Goal: Information Seeking & Learning: Learn about a topic

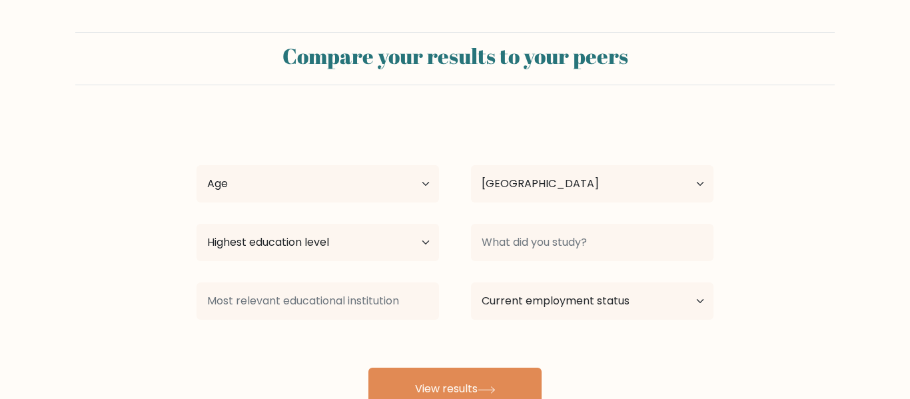
select select "CA"
click at [154, 207] on form "Compare your results to your peers [PERSON_NAME] Age Under [DEMOGRAPHIC_DATA] […" at bounding box center [455, 221] width 910 height 379
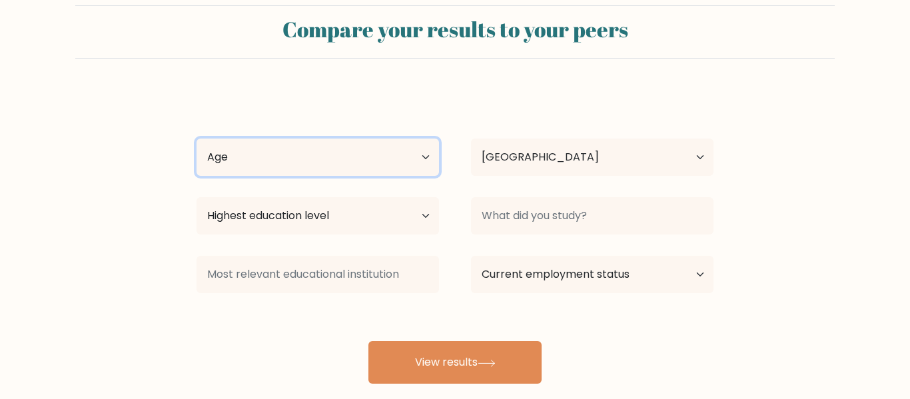
click at [357, 162] on select "Age Under [DEMOGRAPHIC_DATA] [DEMOGRAPHIC_DATA] [DEMOGRAPHIC_DATA] [DEMOGRAPHIC…" at bounding box center [318, 157] width 243 height 37
select select "45_54"
click at [197, 139] on select "Age Under 18 years old 18-24 years old 25-34 years old 35-44 years old 45-54 ye…" at bounding box center [318, 157] width 243 height 37
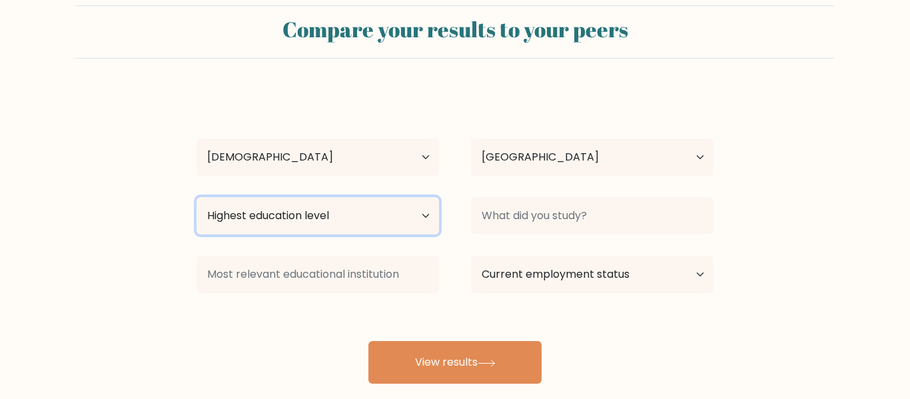
click at [371, 215] on select "Highest education level No schooling Primary Lower Secondary Upper Secondary Oc…" at bounding box center [318, 215] width 243 height 37
select select "occupation_specific"
click at [197, 197] on select "Highest education level No schooling Primary Lower Secondary Upper Secondary Oc…" at bounding box center [318, 215] width 243 height 37
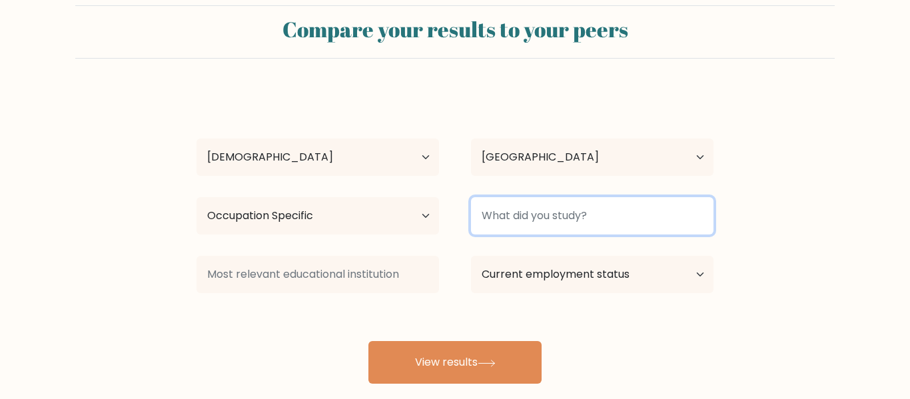
click at [590, 220] on input at bounding box center [592, 215] width 243 height 37
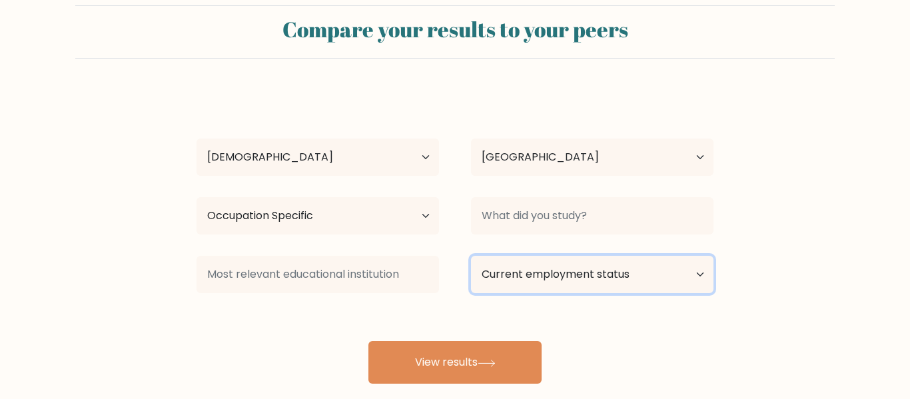
click at [579, 272] on select "Current employment status Employed Student Retired Other / prefer not to answer" at bounding box center [592, 274] width 243 height 37
select select "other"
click at [471, 256] on select "Current employment status Employed Student Retired Other / prefer not to answer" at bounding box center [592, 274] width 243 height 37
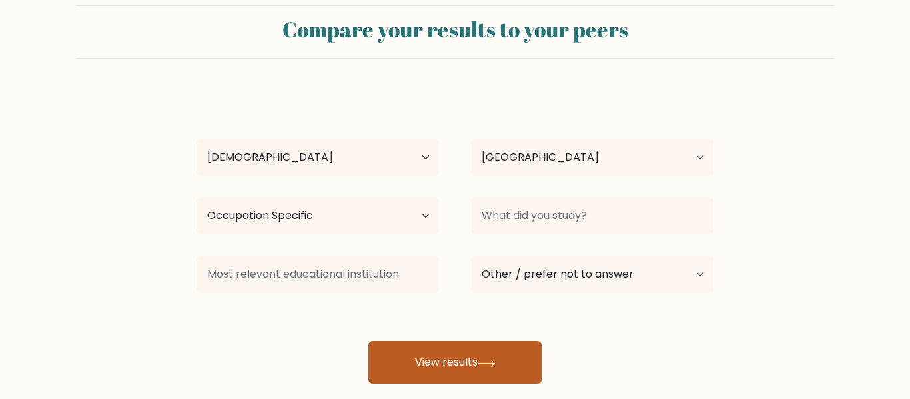
click at [454, 361] on button "View results" at bounding box center [455, 362] width 173 height 43
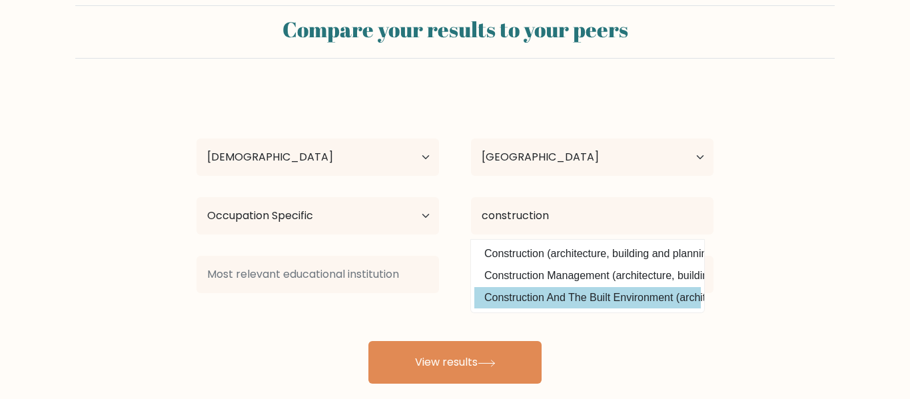
click at [536, 300] on option "Construction And The Built Environment (architecture, building and planning)" at bounding box center [587, 297] width 227 height 21
type input "Construction And The Built Environment"
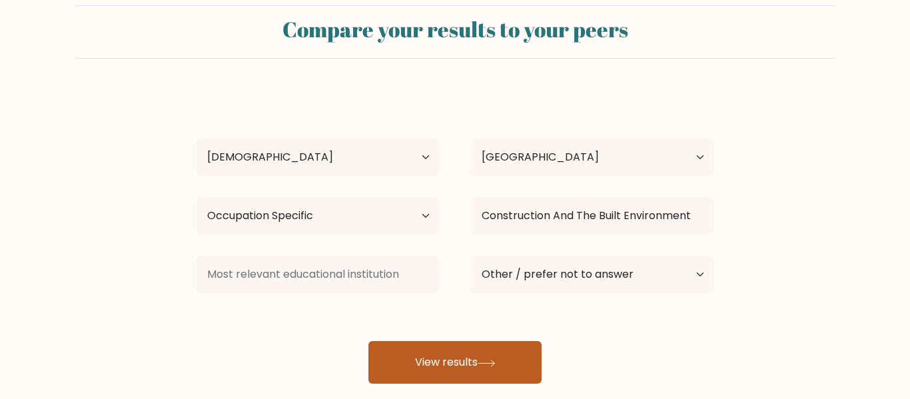
click at [462, 371] on button "View results" at bounding box center [455, 362] width 173 height 43
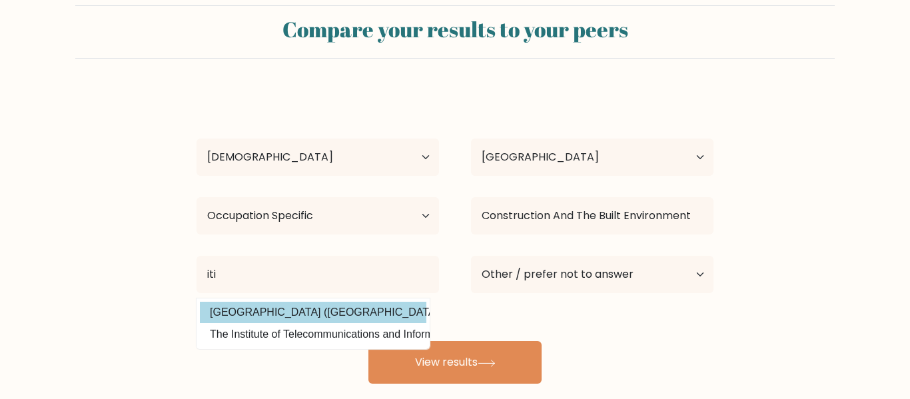
click at [320, 317] on option "Istanbul Ticaret Üniversitesi (Turkey)" at bounding box center [313, 312] width 227 height 21
type input "Istanbul Ticaret Üniversitesi"
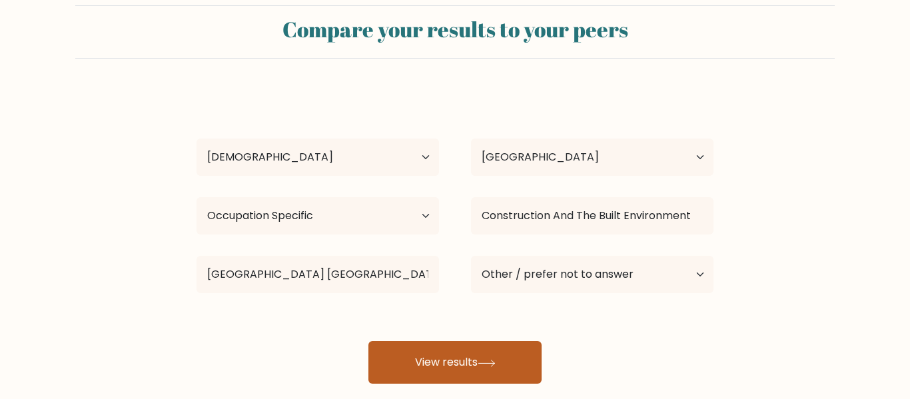
click at [414, 358] on button "View results" at bounding box center [455, 362] width 173 height 43
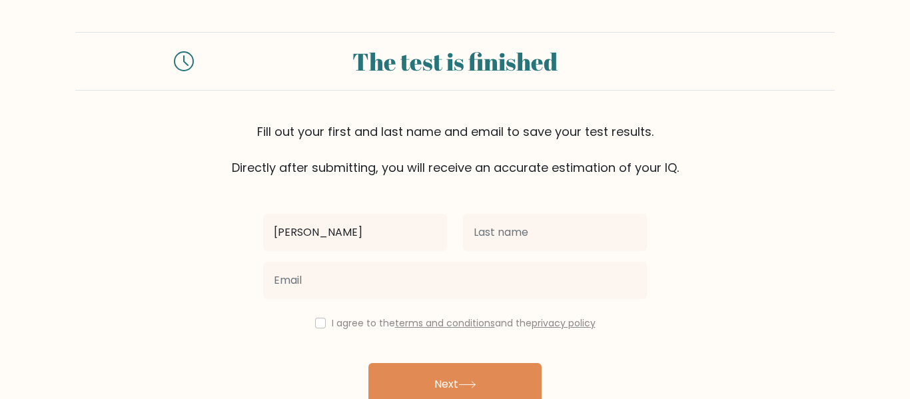
type input "tim"
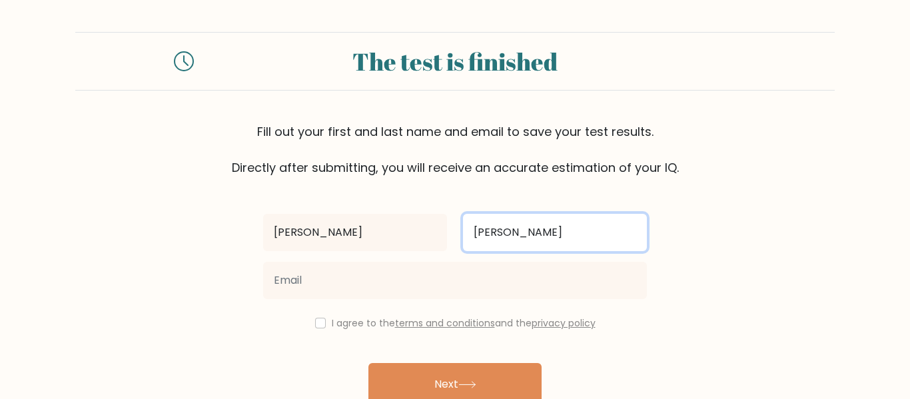
type input "connor"
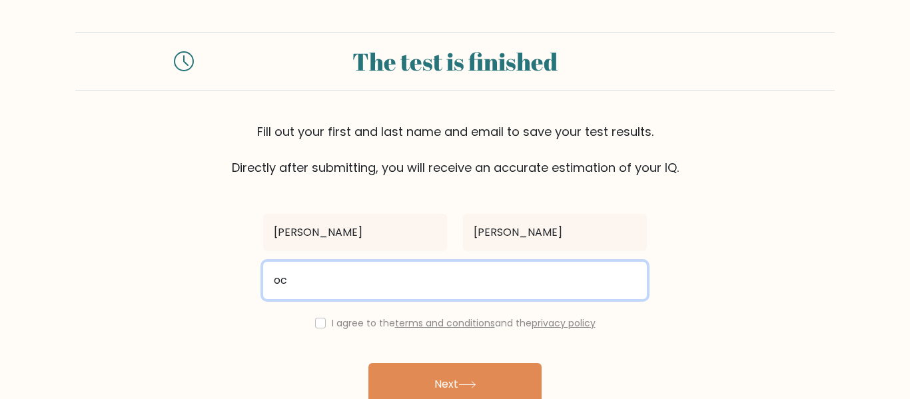
type input "oconnor_tc@yahoo.com"
click at [316, 329] on div "I agree to the terms and conditions and the privacy policy" at bounding box center [455, 323] width 400 height 16
click at [315, 327] on input "checkbox" at bounding box center [320, 323] width 11 height 11
checkbox input "true"
click at [436, 377] on button "Next" at bounding box center [455, 384] width 173 height 43
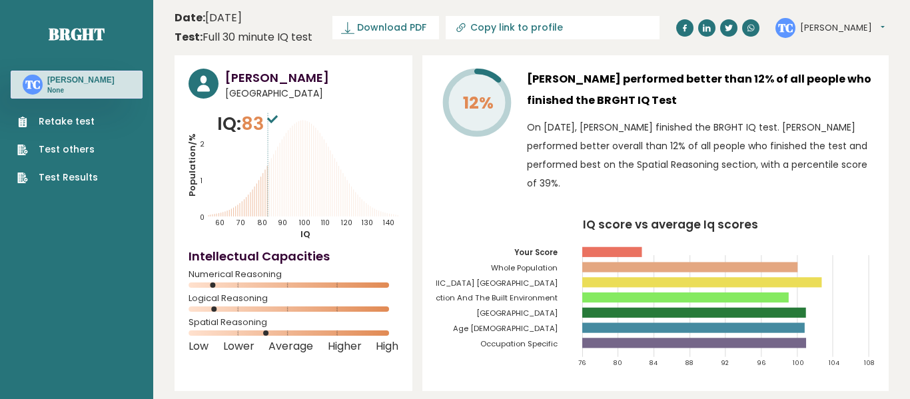
click at [53, 123] on link "Retake test" at bounding box center [57, 122] width 81 height 14
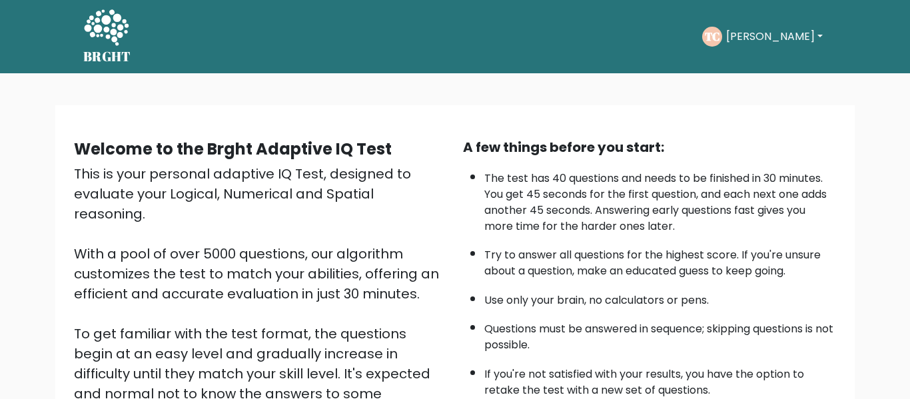
click at [318, 278] on div "This is your personal adaptive IQ Test, designed to evaluate your Logical, Nume…" at bounding box center [260, 324] width 373 height 320
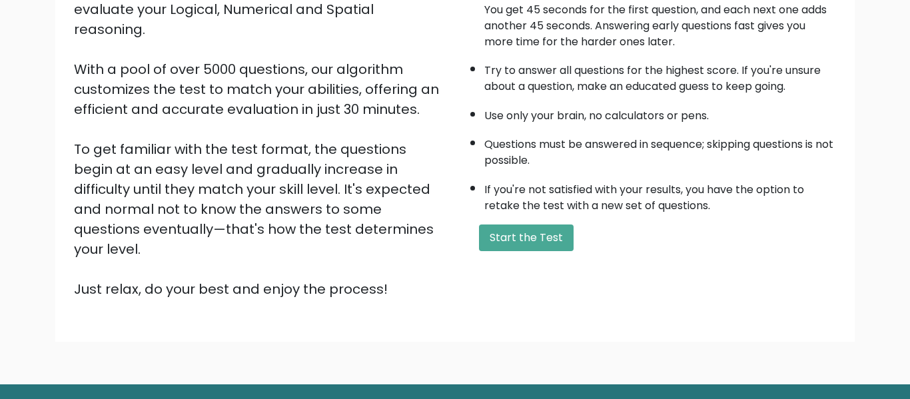
scroll to position [158, 0]
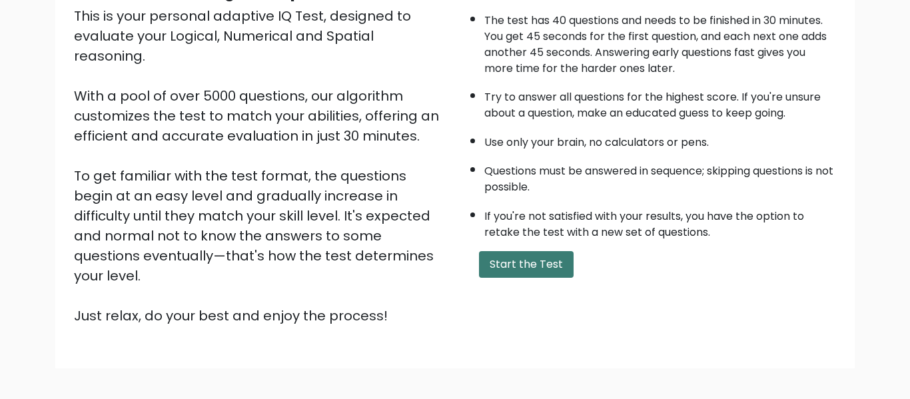
click at [519, 260] on button "Start the Test" at bounding box center [526, 264] width 95 height 27
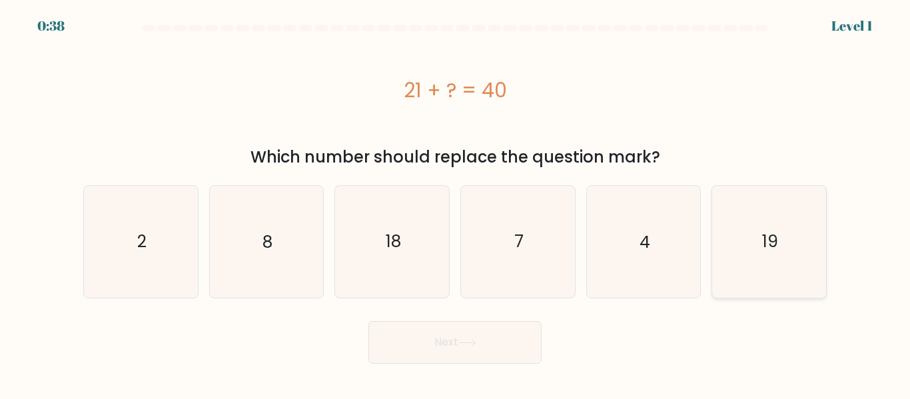
click at [771, 260] on icon "19" at bounding box center [769, 241] width 111 height 111
click at [456, 203] on input "f. 19" at bounding box center [455, 201] width 1 height 3
radio input "true"
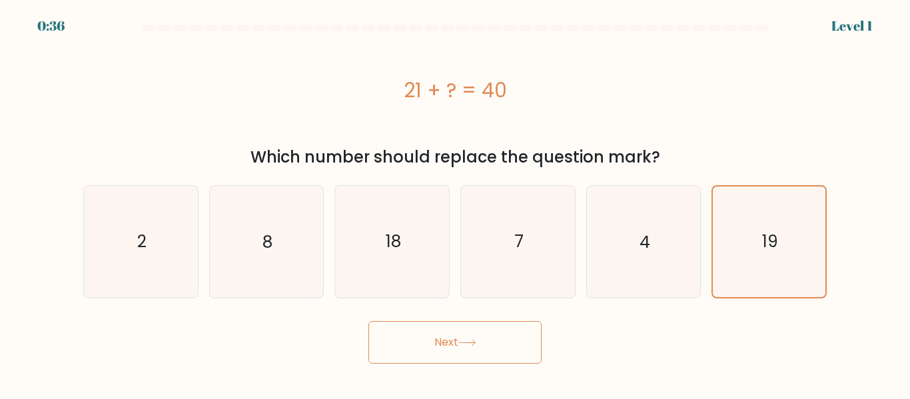
click at [440, 347] on button "Next" at bounding box center [455, 342] width 173 height 43
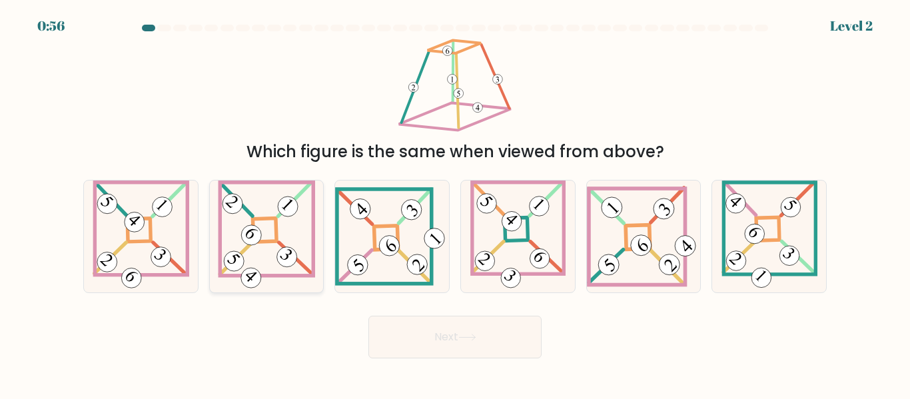
click at [249, 207] on icon at bounding box center [266, 236] width 97 height 111
click at [455, 203] on input "b." at bounding box center [455, 201] width 1 height 3
radio input "true"
click at [426, 343] on button "Next" at bounding box center [455, 337] width 173 height 43
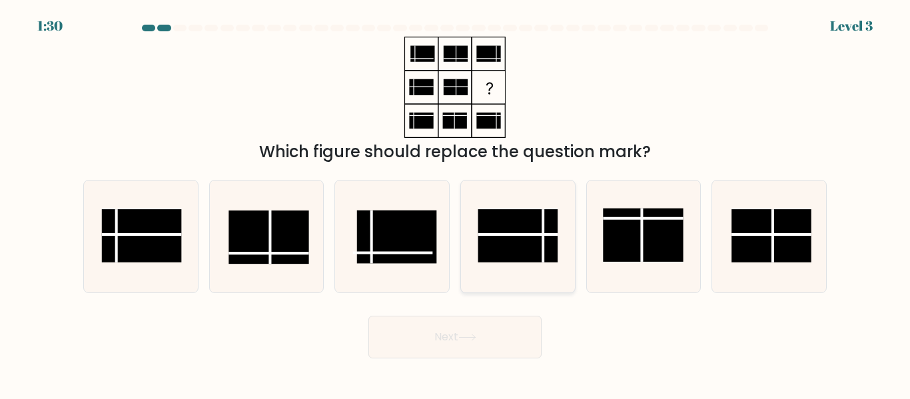
click at [510, 227] on rect at bounding box center [518, 236] width 80 height 53
click at [456, 203] on input "d." at bounding box center [455, 201] width 1 height 3
radio input "true"
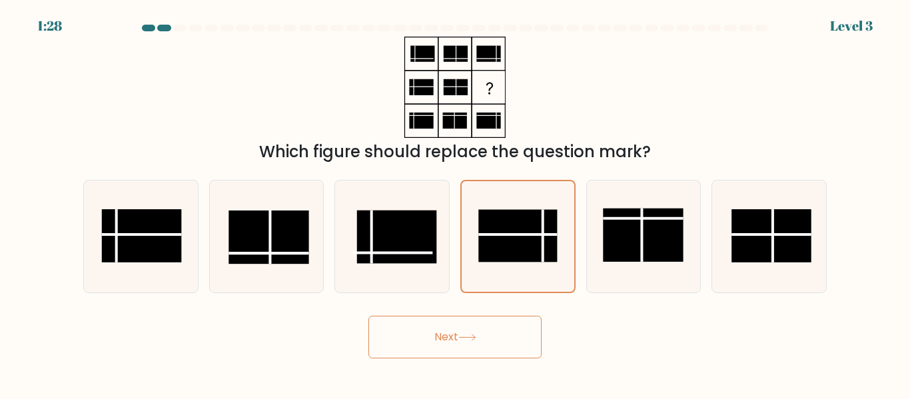
click at [448, 330] on button "Next" at bounding box center [455, 337] width 173 height 43
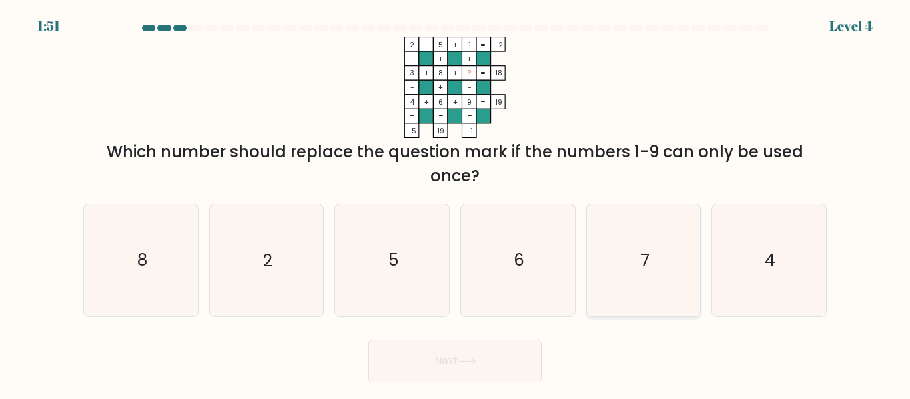
click at [632, 261] on icon "7" at bounding box center [643, 260] width 111 height 111
click at [456, 203] on input "e. 7" at bounding box center [455, 201] width 1 height 3
radio input "true"
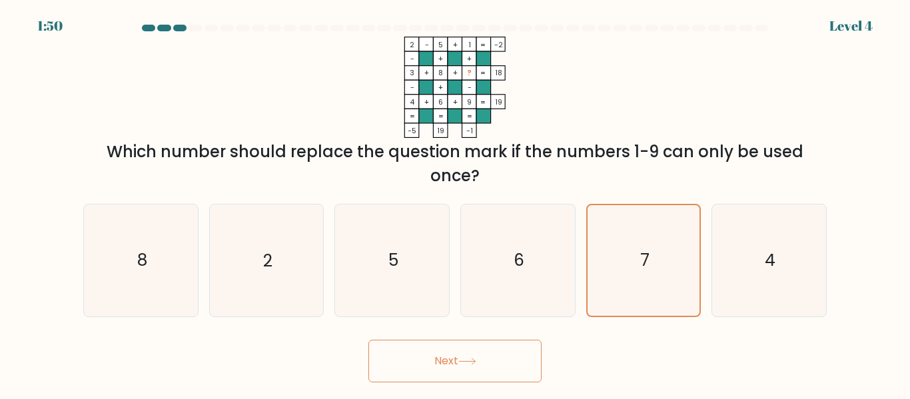
click at [462, 354] on button "Next" at bounding box center [455, 361] width 173 height 43
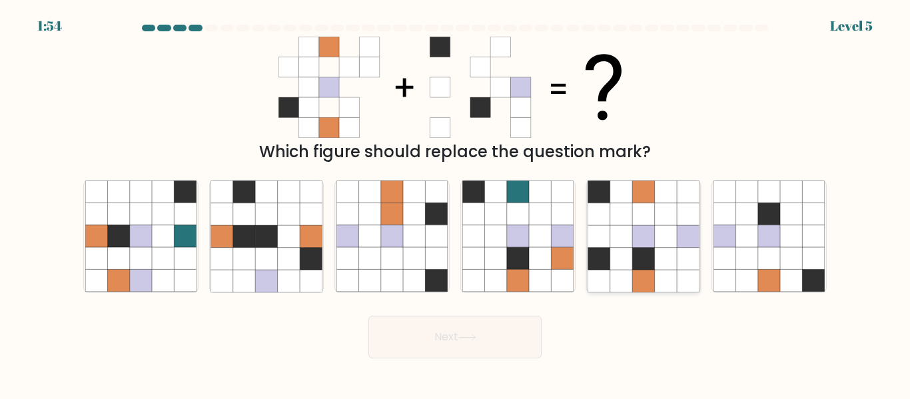
click at [654, 235] on icon at bounding box center [643, 236] width 22 height 22
click at [456, 203] on input "e." at bounding box center [455, 201] width 1 height 3
radio input "true"
click at [484, 345] on button "Next" at bounding box center [455, 337] width 173 height 43
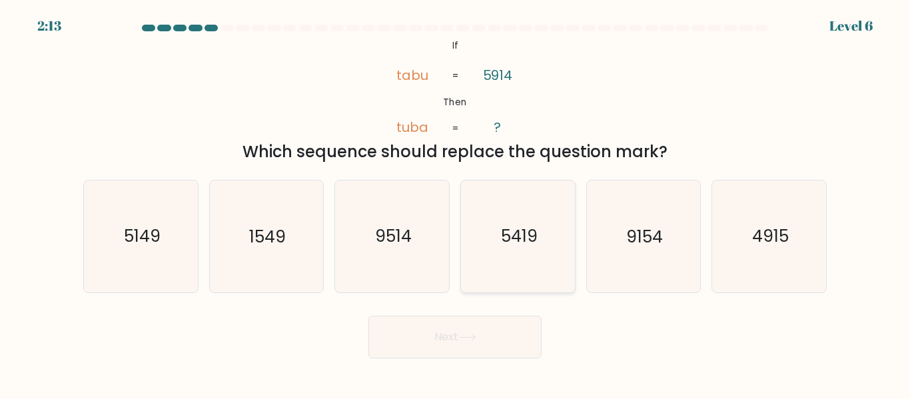
click at [514, 241] on text "5419" at bounding box center [518, 236] width 37 height 23
click at [456, 203] on input "d. 5419" at bounding box center [455, 201] width 1 height 3
radio input "true"
click at [446, 339] on button "Next" at bounding box center [455, 337] width 173 height 43
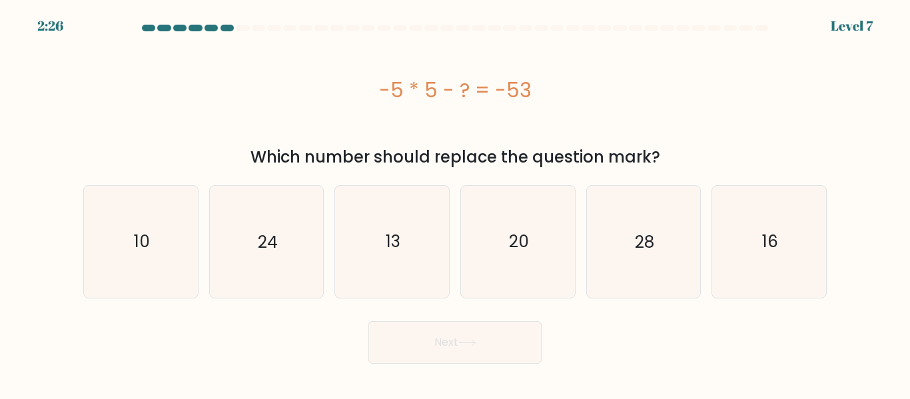
click at [856, 29] on form "a." at bounding box center [455, 194] width 910 height 339
click at [650, 230] on text "28" at bounding box center [644, 241] width 19 height 23
click at [456, 203] on input "e. 28" at bounding box center [455, 201] width 1 height 3
radio input "true"
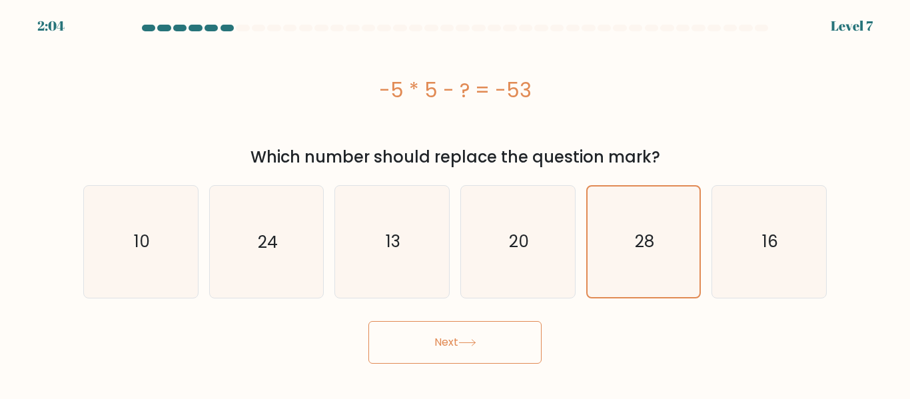
click at [482, 336] on button "Next" at bounding box center [455, 342] width 173 height 43
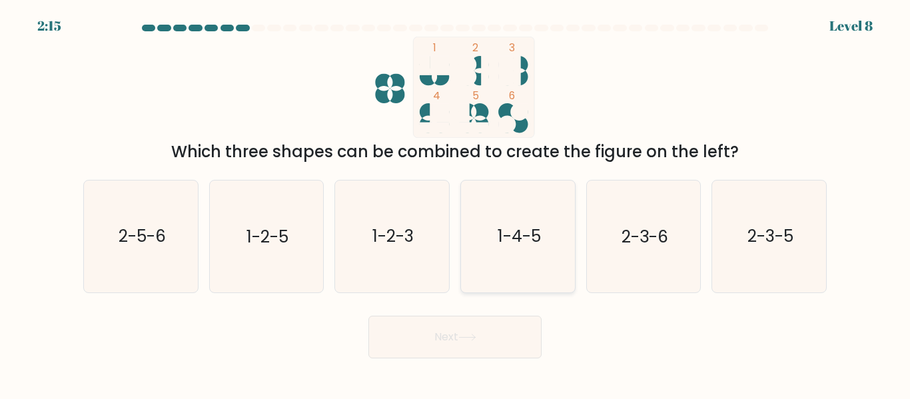
click at [514, 240] on text "1-4-5" at bounding box center [518, 236] width 43 height 23
click at [456, 203] on input "d. 1-4-5" at bounding box center [455, 201] width 1 height 3
radio input "true"
click at [463, 335] on icon at bounding box center [467, 337] width 18 height 7
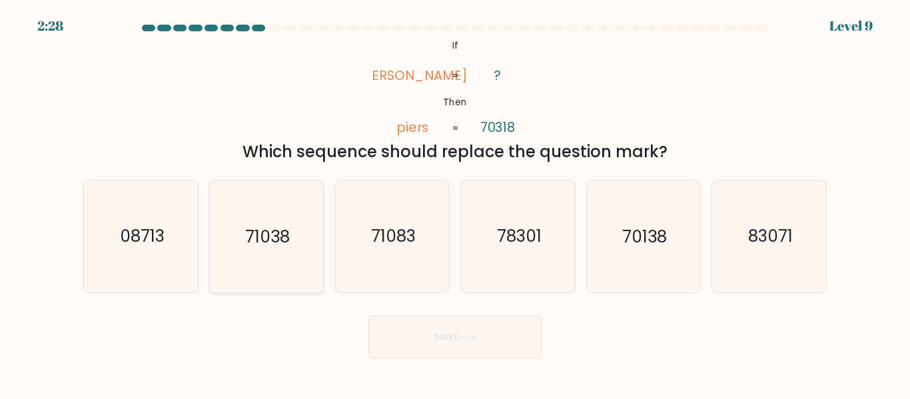
click at [269, 249] on icon "71038" at bounding box center [266, 236] width 111 height 111
click at [455, 203] on input "b. 71038" at bounding box center [455, 201] width 1 height 3
radio input "true"
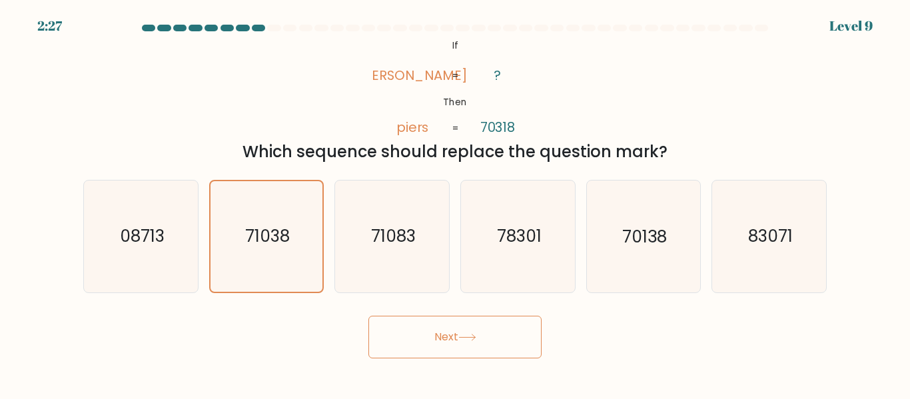
click at [423, 338] on button "Next" at bounding box center [455, 337] width 173 height 43
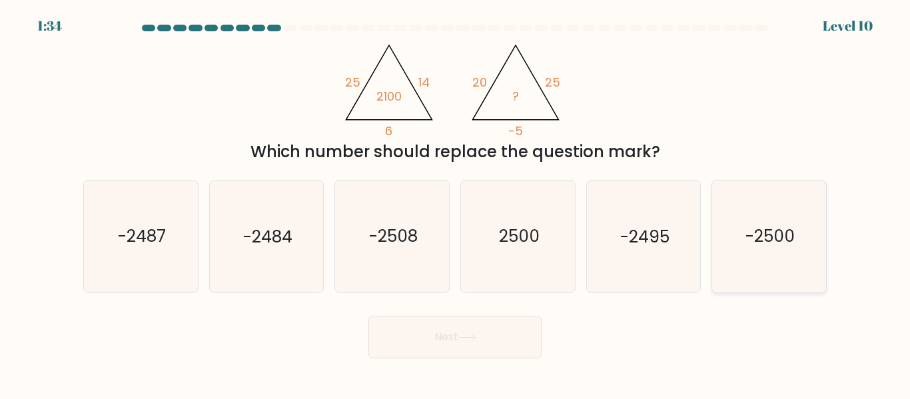
click at [776, 243] on text "-2500" at bounding box center [770, 236] width 49 height 23
click at [456, 203] on input "f. -2500" at bounding box center [455, 201] width 1 height 3
radio input "true"
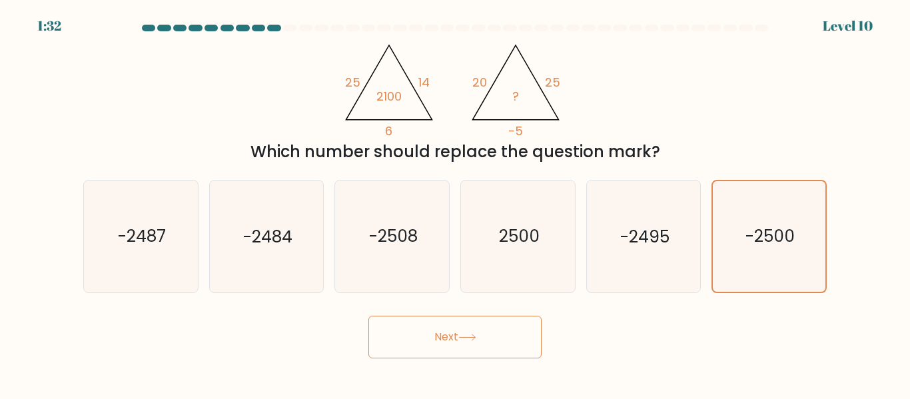
click at [454, 341] on button "Next" at bounding box center [455, 337] width 173 height 43
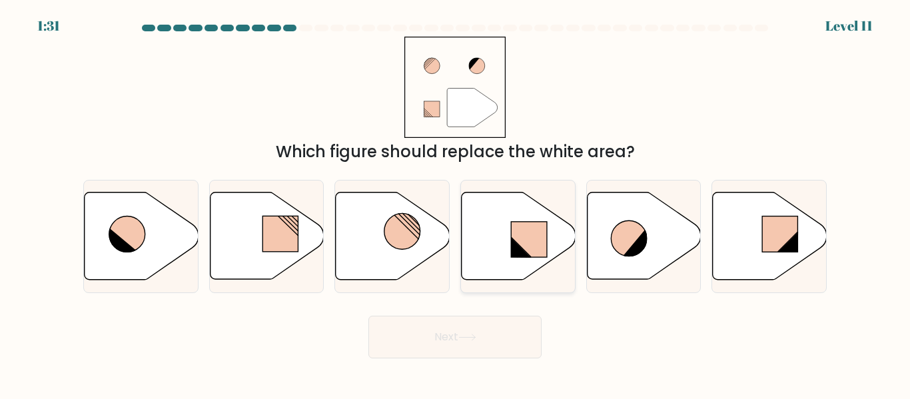
click at [528, 226] on rect at bounding box center [529, 239] width 36 height 35
click at [456, 203] on input "d." at bounding box center [455, 201] width 1 height 3
radio input "true"
click at [496, 329] on button "Next" at bounding box center [455, 337] width 173 height 43
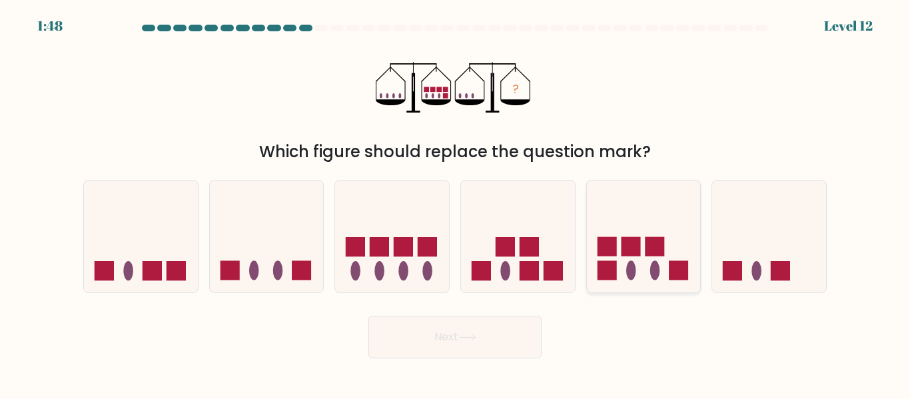
click at [627, 265] on ellipse at bounding box center [631, 270] width 10 height 19
click at [456, 203] on input "e." at bounding box center [455, 201] width 1 height 3
radio input "true"
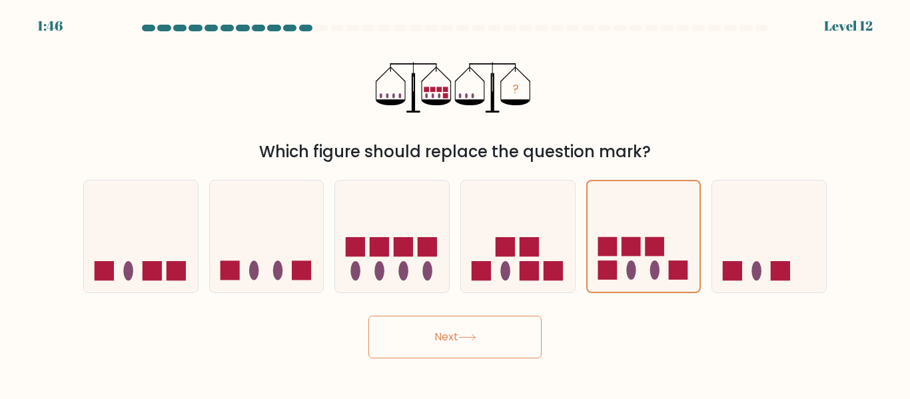
click at [464, 349] on button "Next" at bounding box center [455, 337] width 173 height 43
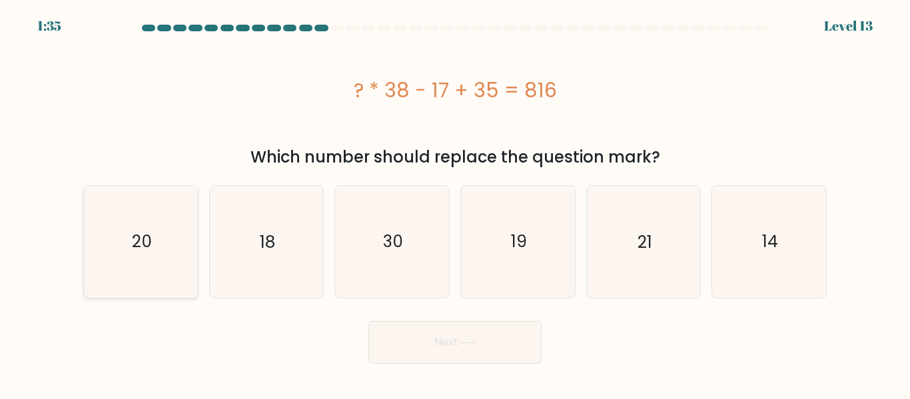
click at [161, 225] on icon "20" at bounding box center [140, 241] width 111 height 111
click at [455, 203] on input "a. 20" at bounding box center [455, 201] width 1 height 3
radio input "true"
click at [446, 344] on button "Next" at bounding box center [455, 342] width 173 height 43
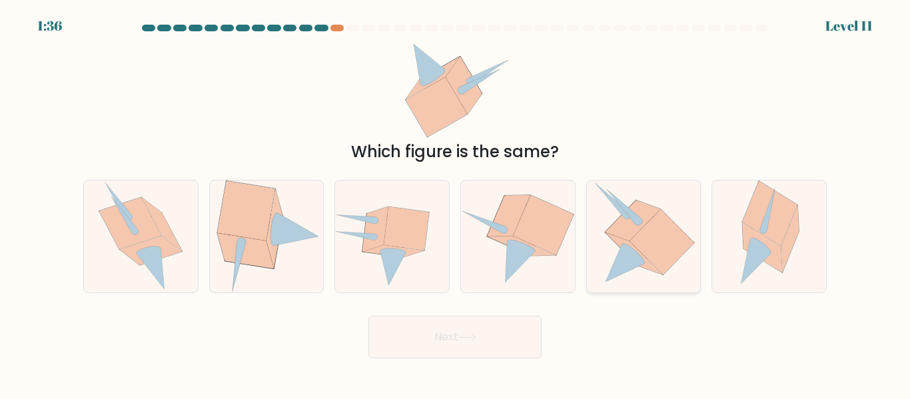
click at [620, 239] on icon at bounding box center [634, 253] width 57 height 41
click at [456, 203] on input "e." at bounding box center [455, 201] width 1 height 3
radio input "true"
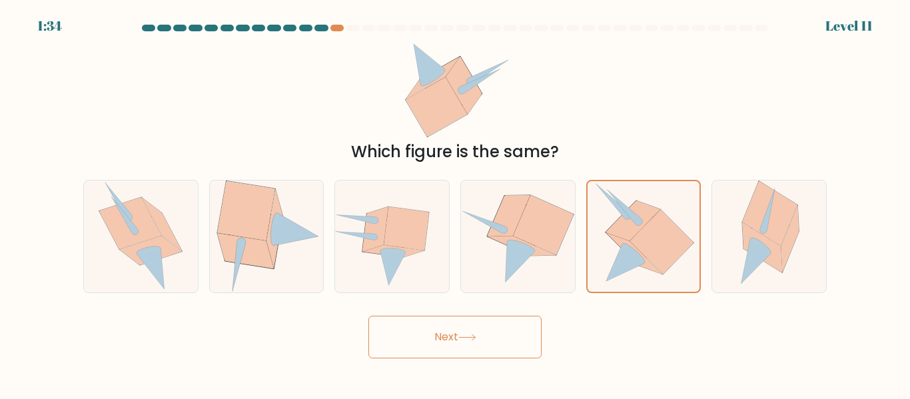
click at [407, 341] on button "Next" at bounding box center [455, 337] width 173 height 43
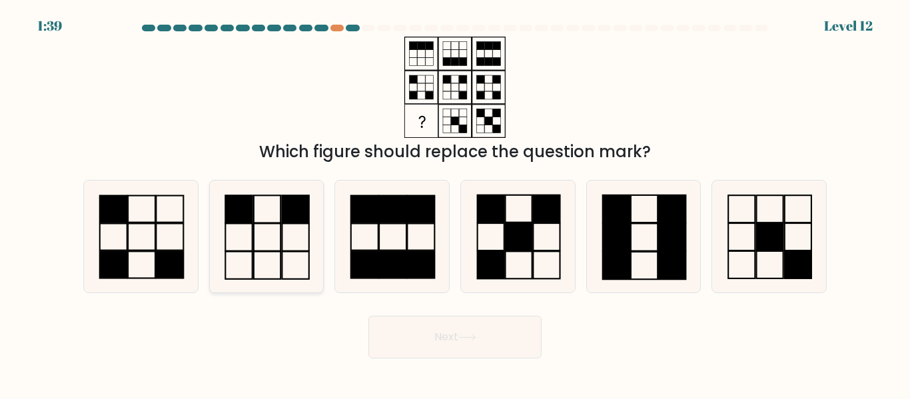
click at [268, 245] on icon at bounding box center [266, 236] width 111 height 111
click at [455, 203] on input "b." at bounding box center [455, 201] width 1 height 3
radio input "true"
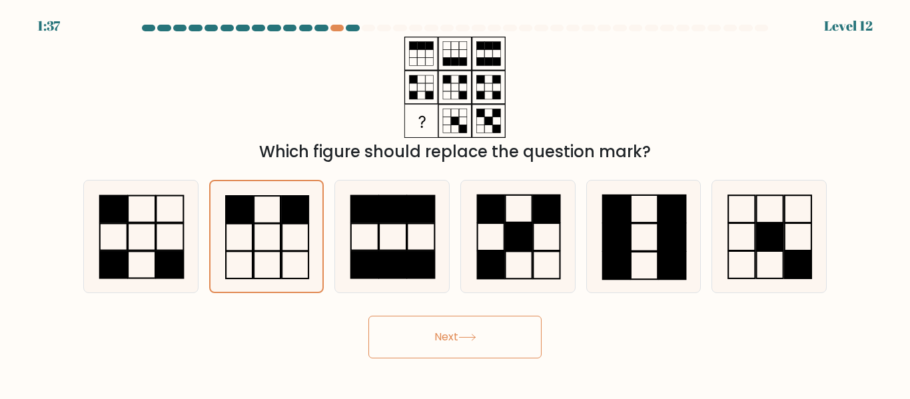
click at [444, 340] on button "Next" at bounding box center [455, 337] width 173 height 43
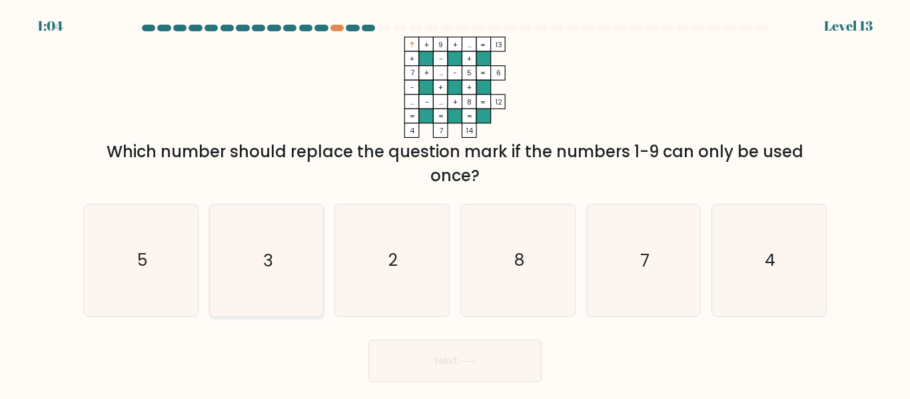
click at [291, 263] on icon "3" at bounding box center [266, 260] width 111 height 111
click at [455, 203] on input "b. 3" at bounding box center [455, 201] width 1 height 3
radio input "true"
click at [478, 356] on button "Next" at bounding box center [455, 361] width 173 height 43
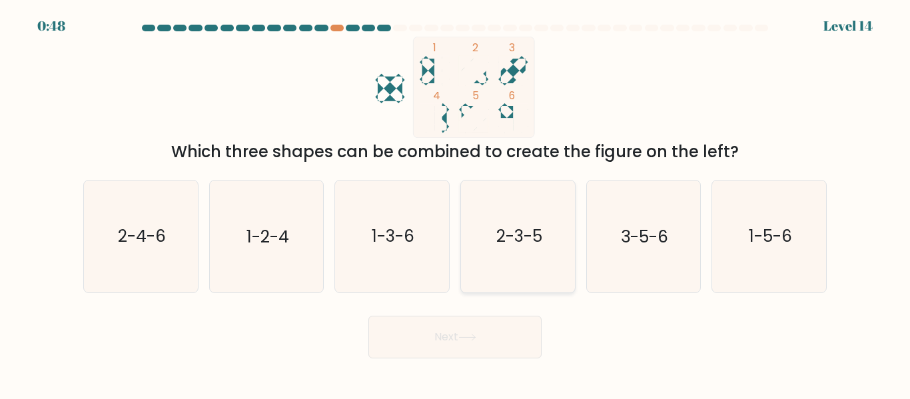
click at [544, 236] on icon "2-3-5" at bounding box center [517, 236] width 111 height 111
click at [456, 203] on input "d. 2-3-5" at bounding box center [455, 201] width 1 height 3
radio input "true"
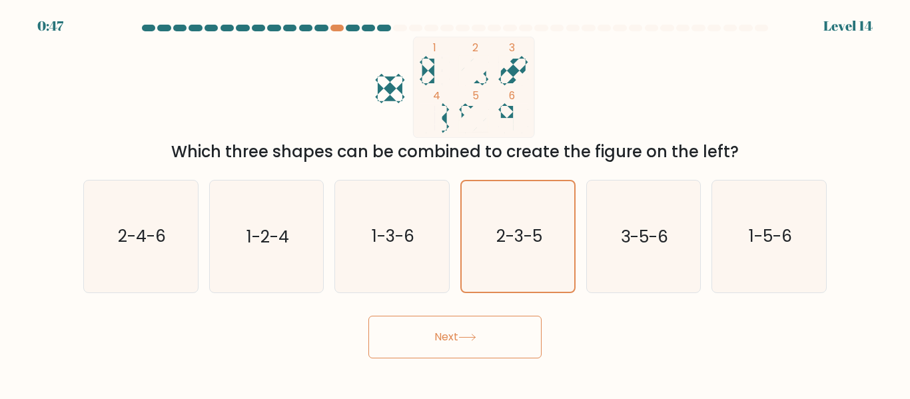
click at [437, 338] on button "Next" at bounding box center [455, 337] width 173 height 43
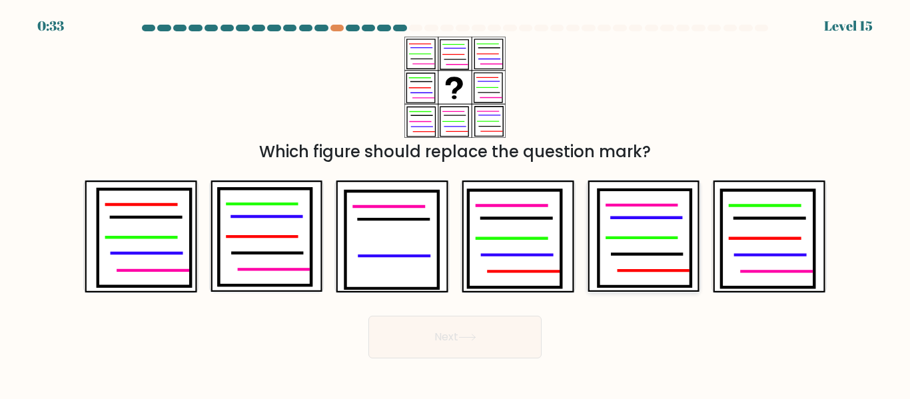
click at [630, 227] on icon at bounding box center [644, 238] width 93 height 97
click at [456, 203] on input "e." at bounding box center [455, 201] width 1 height 3
radio input "true"
click at [456, 334] on button "Next" at bounding box center [455, 337] width 173 height 43
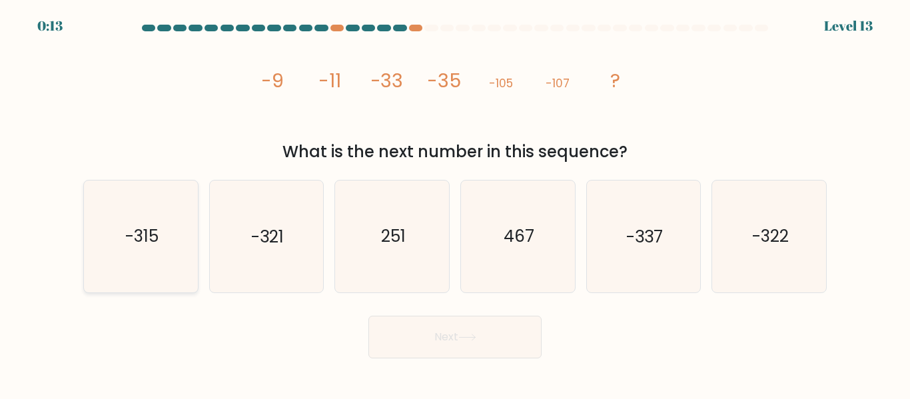
click at [148, 217] on icon "-315" at bounding box center [140, 236] width 111 height 111
click at [455, 203] on input "a. -315" at bounding box center [455, 201] width 1 height 3
radio input "true"
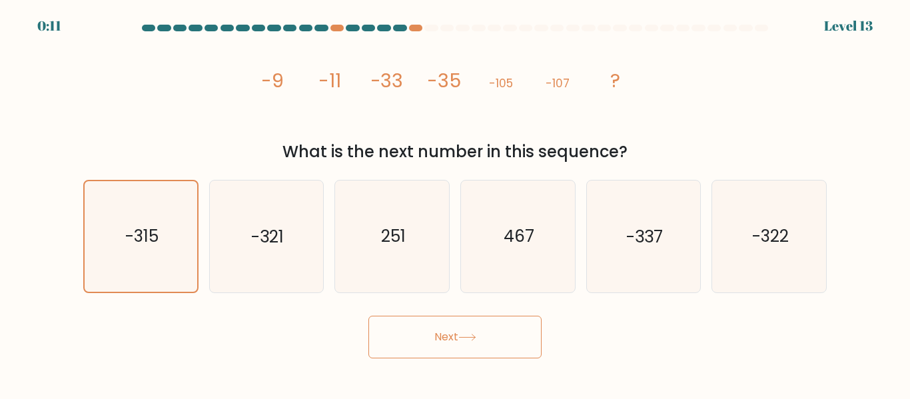
click at [448, 331] on button "Next" at bounding box center [455, 337] width 173 height 43
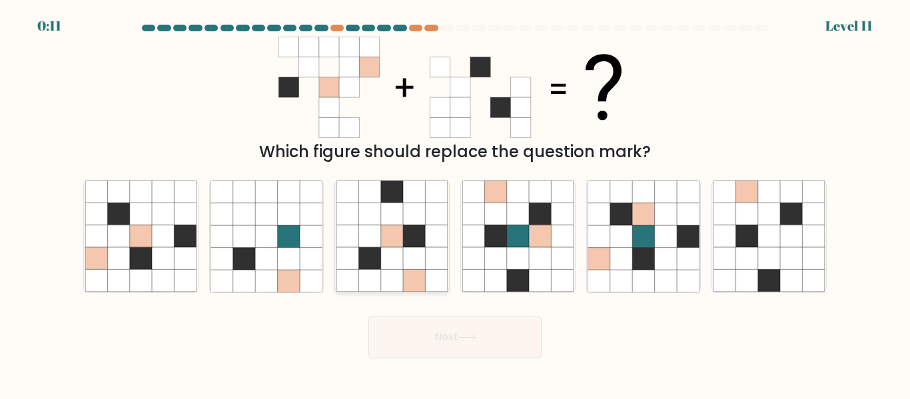
click at [371, 212] on icon at bounding box center [370, 214] width 22 height 22
click at [455, 203] on input "c." at bounding box center [455, 201] width 1 height 3
radio input "true"
click at [437, 344] on button "Next" at bounding box center [455, 337] width 173 height 43
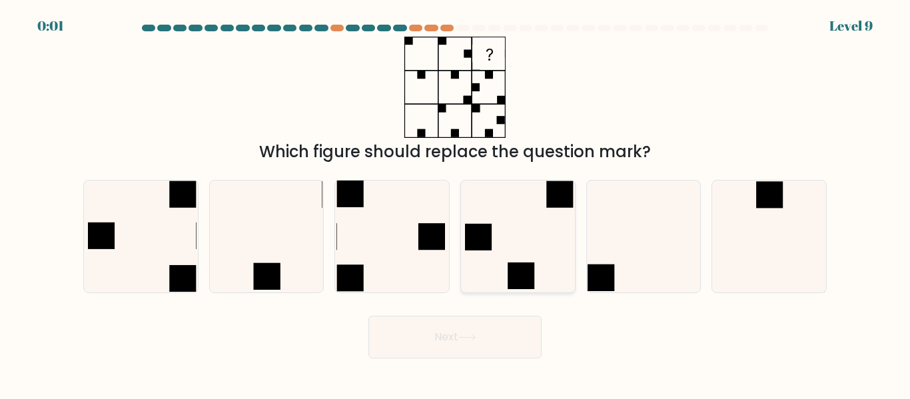
click at [515, 259] on icon at bounding box center [517, 236] width 111 height 111
click at [456, 203] on input "d." at bounding box center [455, 201] width 1 height 3
radio input "true"
click at [441, 345] on button "Next" at bounding box center [455, 337] width 173 height 43
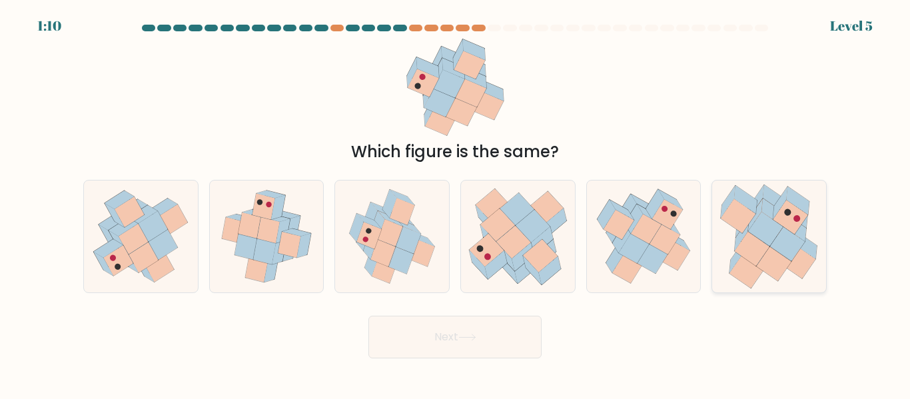
click at [786, 238] on icon at bounding box center [788, 244] width 35 height 35
click at [456, 203] on input "f." at bounding box center [455, 201] width 1 height 3
radio input "true"
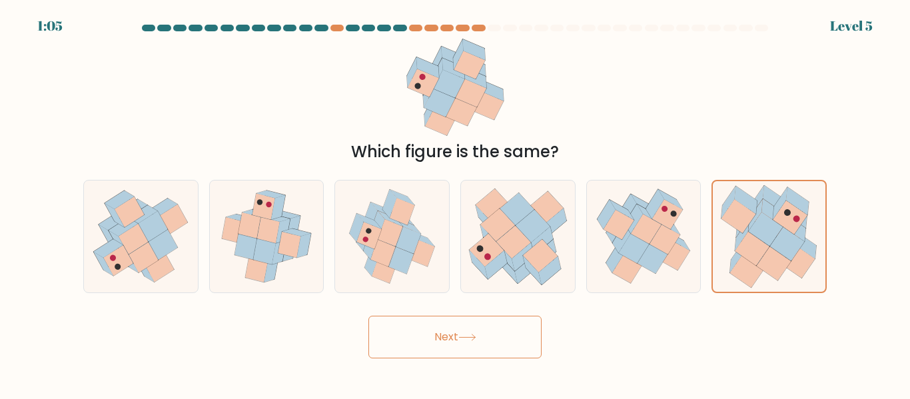
click at [501, 334] on button "Next" at bounding box center [455, 337] width 173 height 43
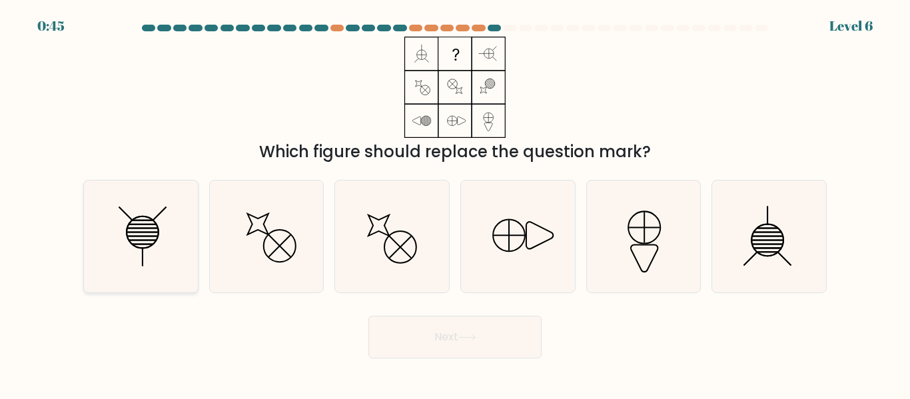
click at [131, 239] on icon at bounding box center [140, 236] width 111 height 111
click at [455, 203] on input "a." at bounding box center [455, 201] width 1 height 3
radio input "true"
click at [427, 347] on button "Next" at bounding box center [455, 337] width 173 height 43
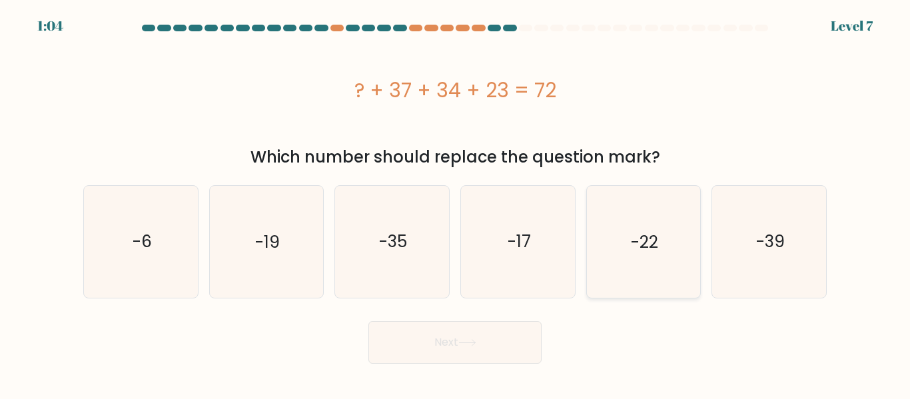
click at [643, 263] on icon "-22" at bounding box center [643, 241] width 111 height 111
click at [456, 203] on input "e. -22" at bounding box center [455, 201] width 1 height 3
radio input "true"
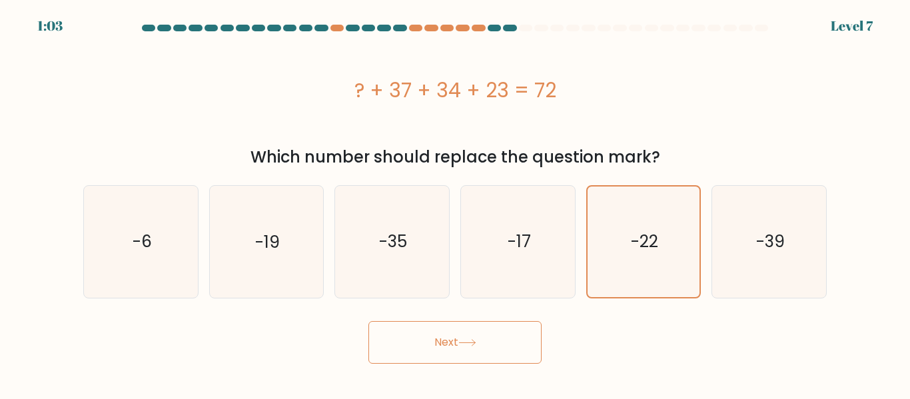
click at [457, 345] on button "Next" at bounding box center [455, 342] width 173 height 43
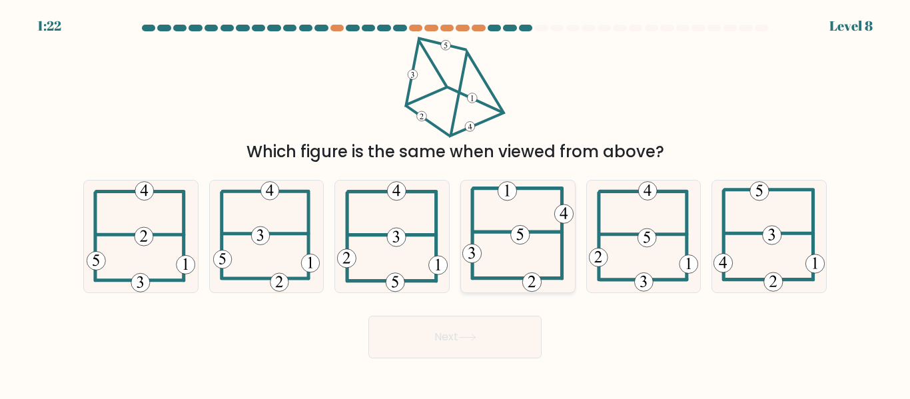
click at [526, 241] on 714 at bounding box center [519, 235] width 19 height 19
click at [456, 203] on input "d." at bounding box center [455, 201] width 1 height 3
radio input "true"
click at [447, 340] on button "Next" at bounding box center [455, 337] width 173 height 43
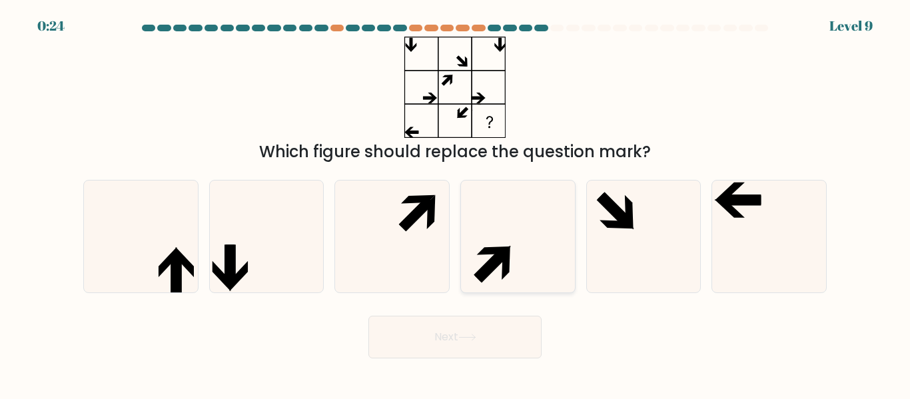
click at [529, 231] on icon at bounding box center [517, 236] width 111 height 111
click at [456, 203] on input "d." at bounding box center [455, 201] width 1 height 3
radio input "true"
click at [437, 335] on button "Next" at bounding box center [455, 337] width 173 height 43
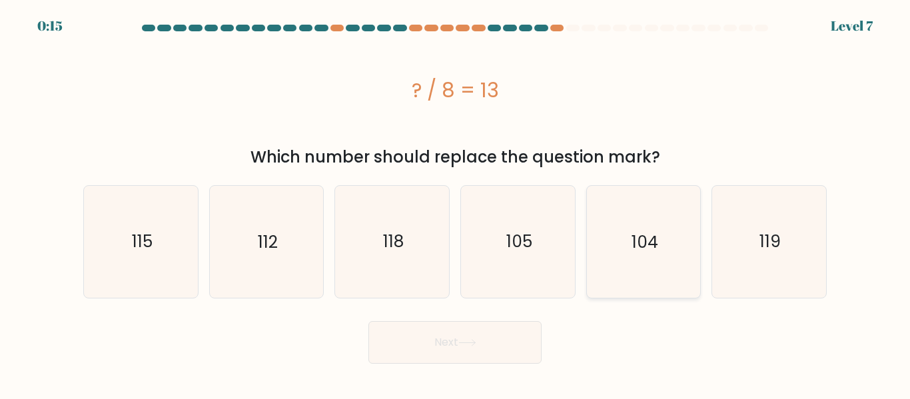
click at [654, 232] on text "104" at bounding box center [645, 241] width 27 height 23
click at [456, 203] on input "e. 104" at bounding box center [455, 201] width 1 height 3
radio input "true"
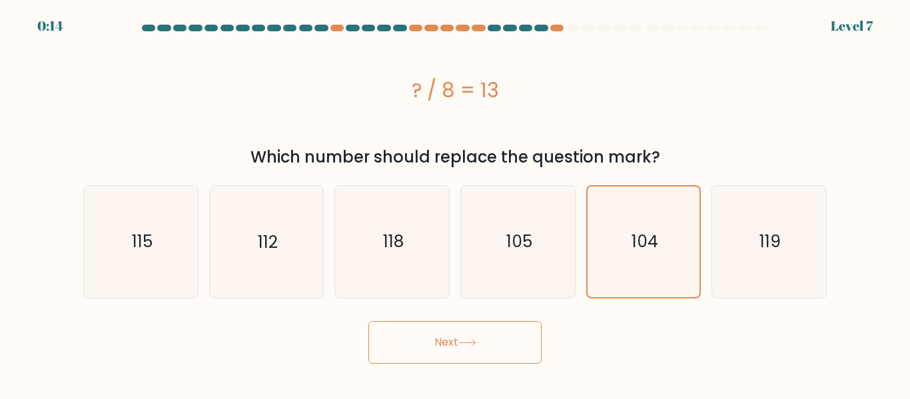
click at [431, 337] on button "Next" at bounding box center [455, 342] width 173 height 43
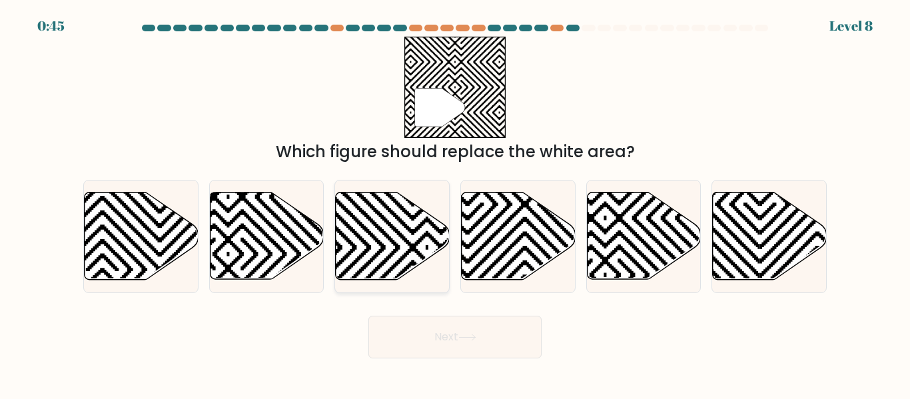
click at [368, 235] on icon at bounding box center [393, 236] width 114 height 87
click at [455, 203] on input "c." at bounding box center [455, 201] width 1 height 3
radio input "true"
click at [430, 339] on button "Next" at bounding box center [455, 337] width 173 height 43
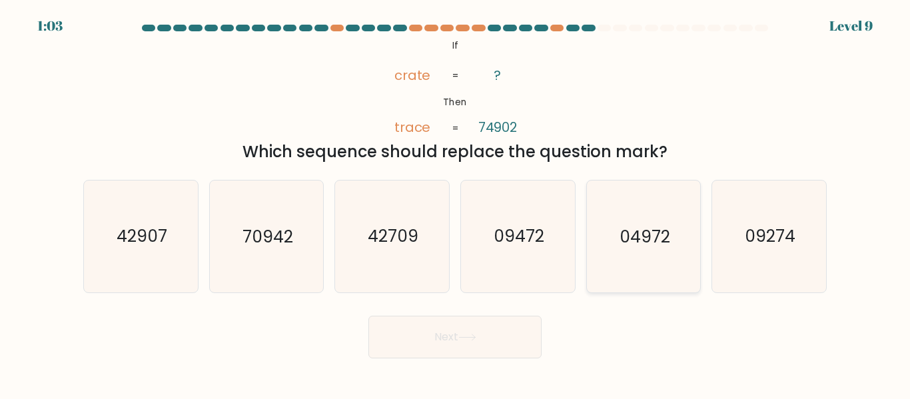
click at [650, 231] on text "04972" at bounding box center [645, 236] width 51 height 23
click at [456, 203] on input "e. 04972" at bounding box center [455, 201] width 1 height 3
radio input "true"
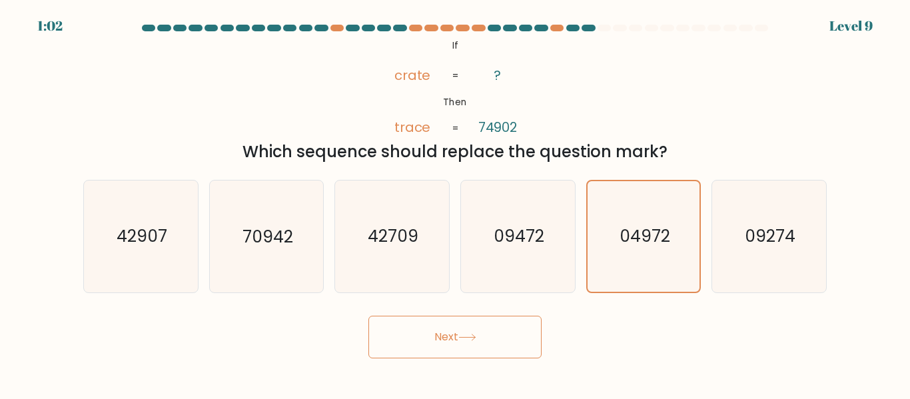
click at [493, 338] on button "Next" at bounding box center [455, 337] width 173 height 43
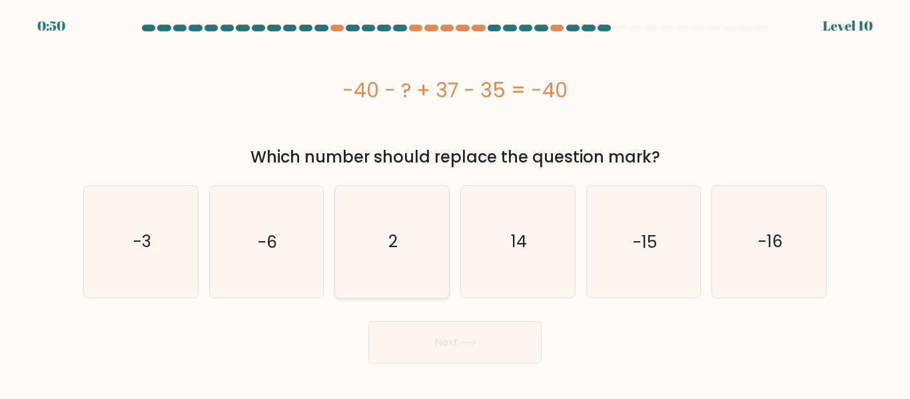
click at [385, 239] on icon "2" at bounding box center [392, 241] width 111 height 111
click at [455, 203] on input "c. 2" at bounding box center [455, 201] width 1 height 3
radio input "true"
click at [642, 251] on text "-15" at bounding box center [645, 241] width 24 height 23
click at [456, 203] on input "e. -15" at bounding box center [455, 201] width 1 height 3
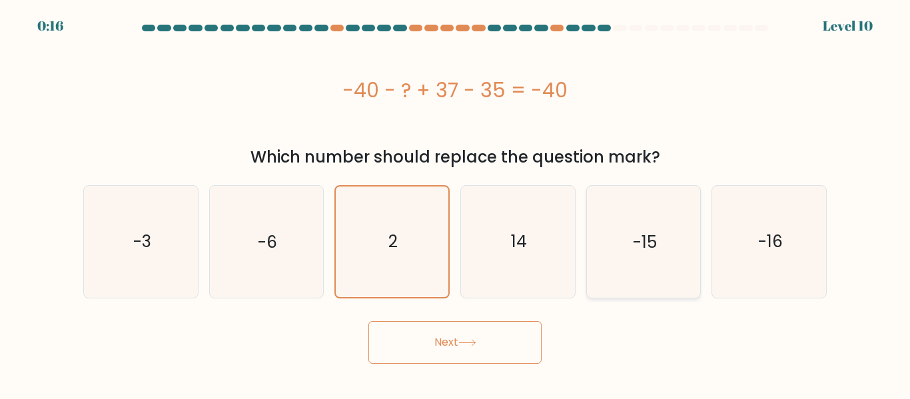
radio input "true"
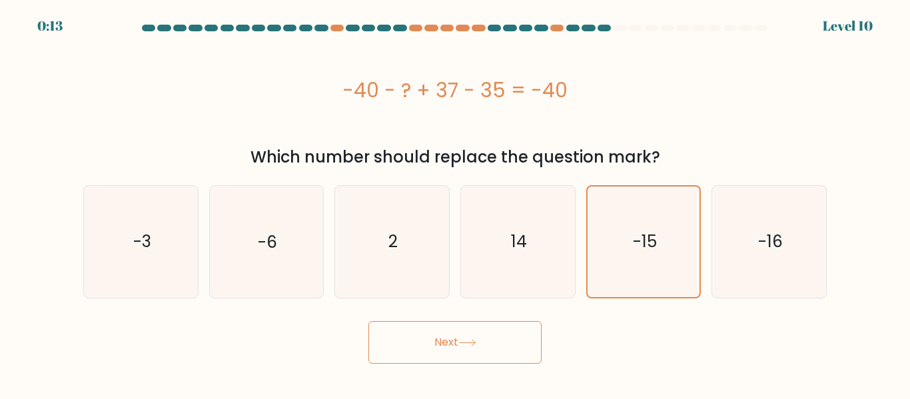
click at [447, 345] on button "Next" at bounding box center [455, 342] width 173 height 43
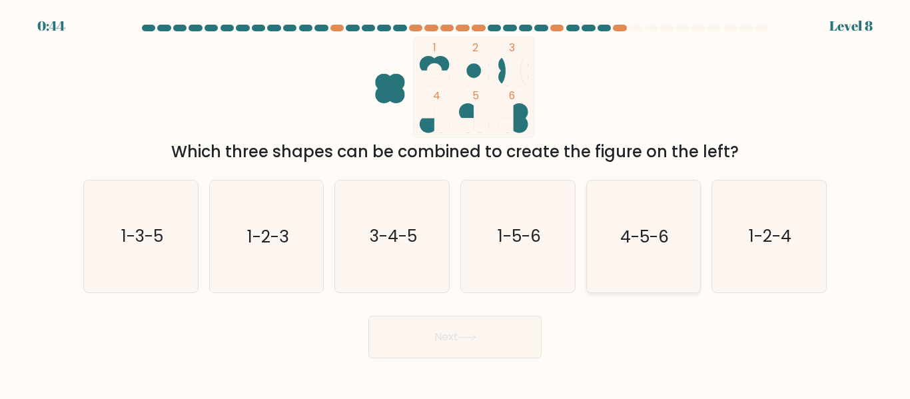
click at [640, 247] on text "4-5-6" at bounding box center [644, 236] width 49 height 23
click at [456, 203] on input "e. 4-5-6" at bounding box center [455, 201] width 1 height 3
radio input "true"
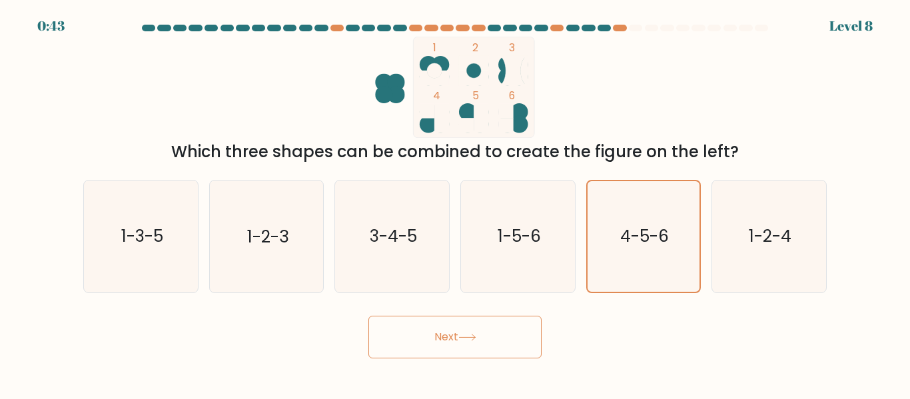
click at [448, 336] on button "Next" at bounding box center [455, 337] width 173 height 43
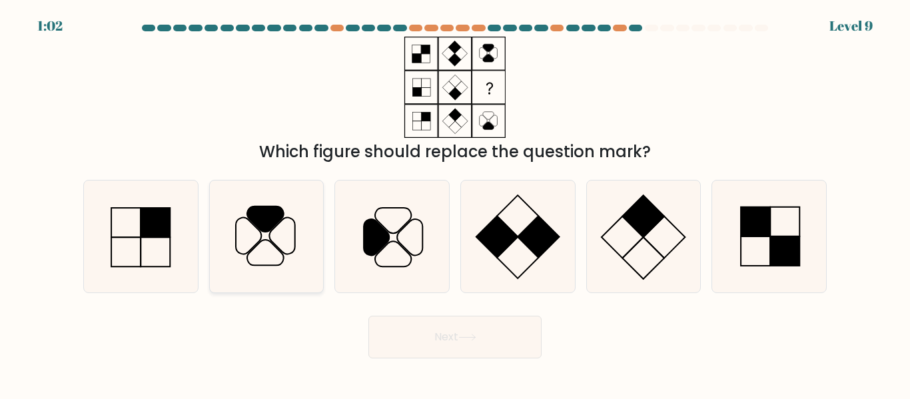
click at [255, 230] on icon at bounding box center [266, 236] width 111 height 111
click at [455, 203] on input "b." at bounding box center [455, 201] width 1 height 3
radio input "true"
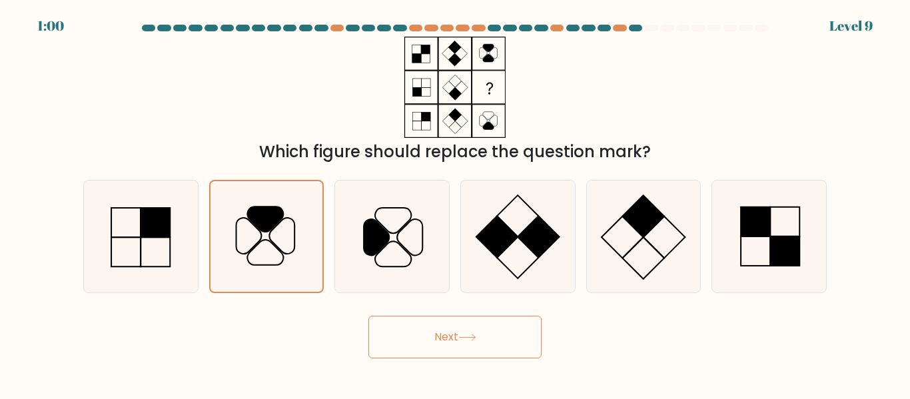
click at [473, 343] on button "Next" at bounding box center [455, 337] width 173 height 43
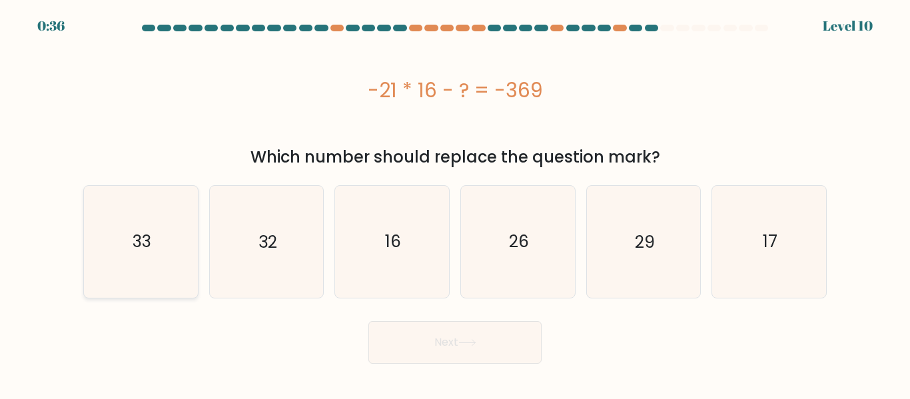
click at [148, 254] on icon "33" at bounding box center [140, 241] width 111 height 111
click at [455, 203] on input "a. 33" at bounding box center [455, 201] width 1 height 3
radio input "true"
click at [482, 343] on button "Next" at bounding box center [455, 342] width 173 height 43
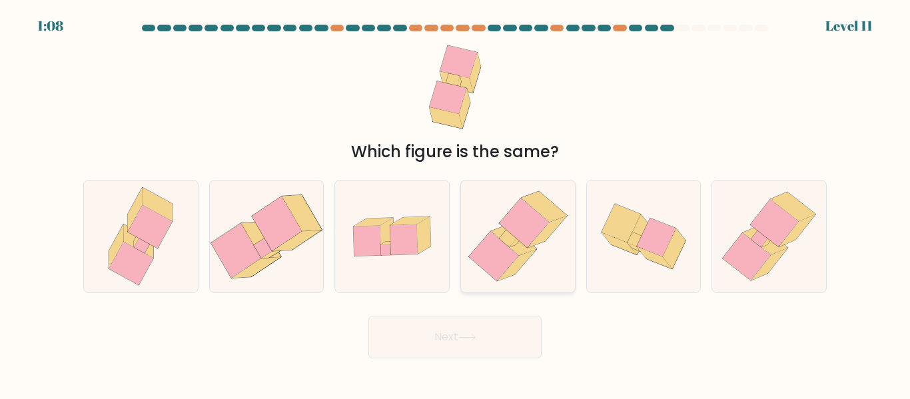
click at [520, 242] on icon at bounding box center [514, 240] width 46 height 31
click at [456, 203] on input "d." at bounding box center [455, 201] width 1 height 3
radio input "true"
click at [466, 340] on icon at bounding box center [467, 337] width 18 height 7
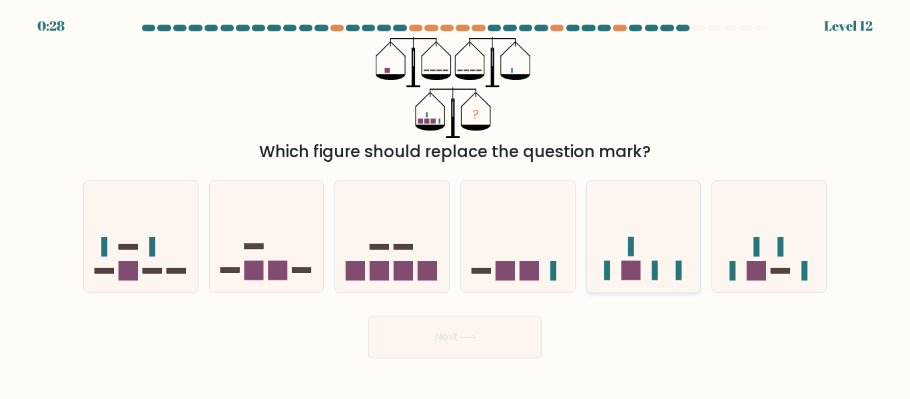
click at [644, 246] on icon at bounding box center [644, 236] width 114 height 94
click at [456, 203] on input "e." at bounding box center [455, 201] width 1 height 3
radio input "true"
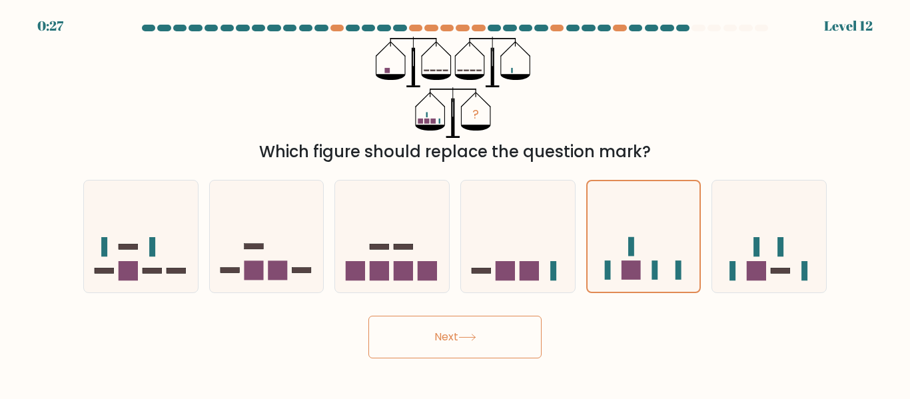
click at [470, 337] on icon at bounding box center [467, 337] width 18 height 7
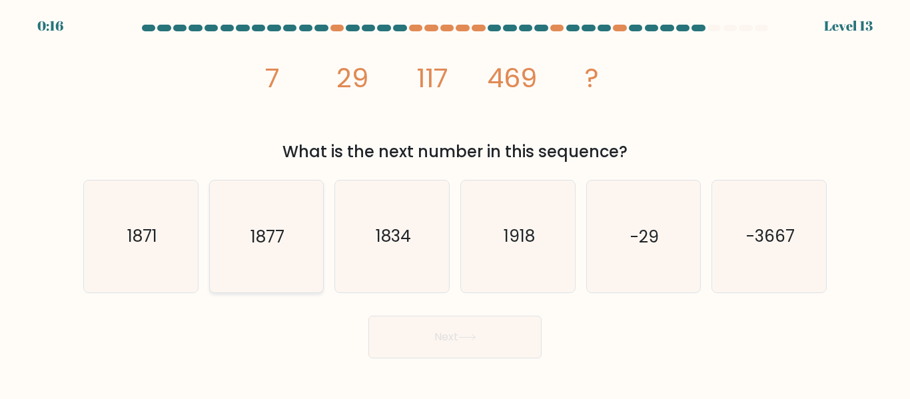
click at [249, 248] on icon "1877" at bounding box center [266, 236] width 111 height 111
click at [455, 203] on input "b. 1877" at bounding box center [455, 201] width 1 height 3
radio input "true"
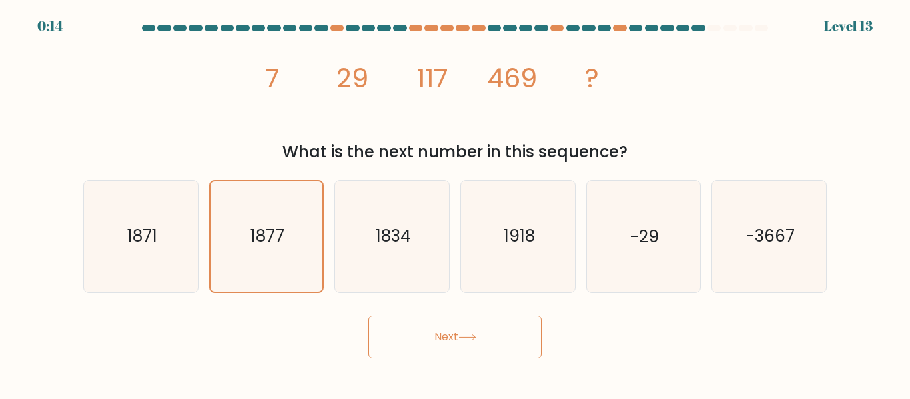
click at [458, 335] on button "Next" at bounding box center [455, 337] width 173 height 43
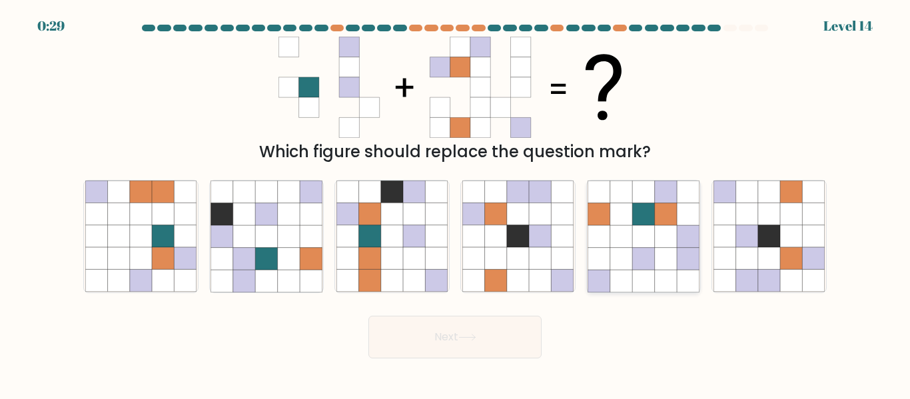
click at [628, 257] on icon at bounding box center [621, 259] width 22 height 22
click at [456, 203] on input "e." at bounding box center [455, 201] width 1 height 3
radio input "true"
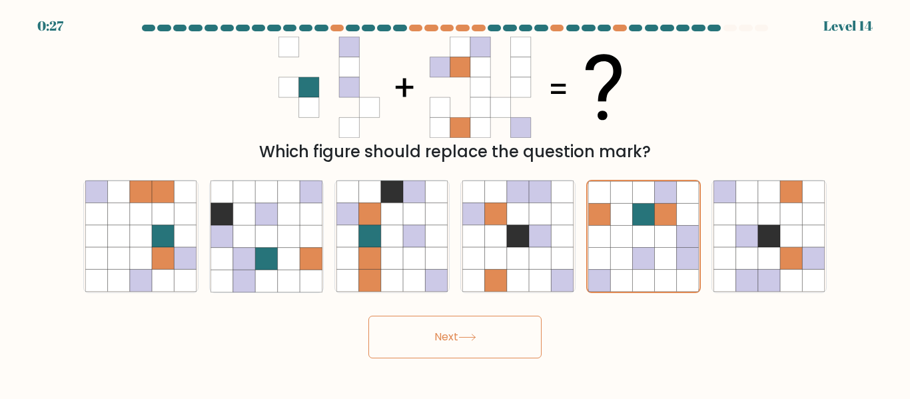
click at [468, 337] on icon at bounding box center [467, 337] width 18 height 7
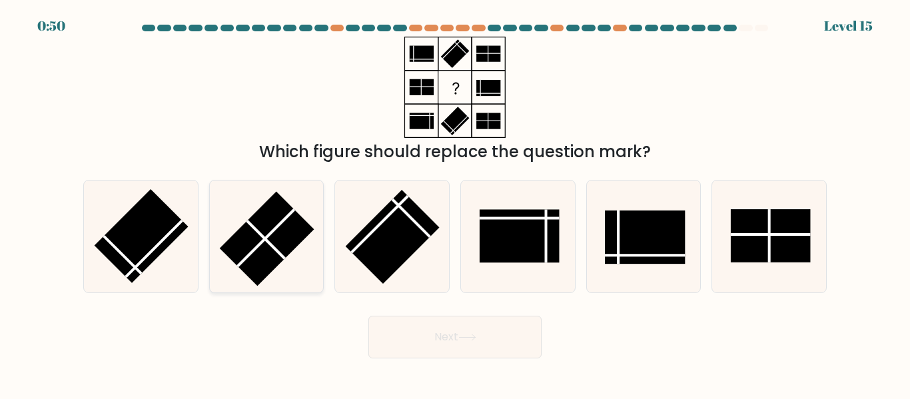
click at [261, 243] on line at bounding box center [266, 238] width 57 height 57
click at [455, 203] on input "b." at bounding box center [455, 201] width 1 height 3
radio input "true"
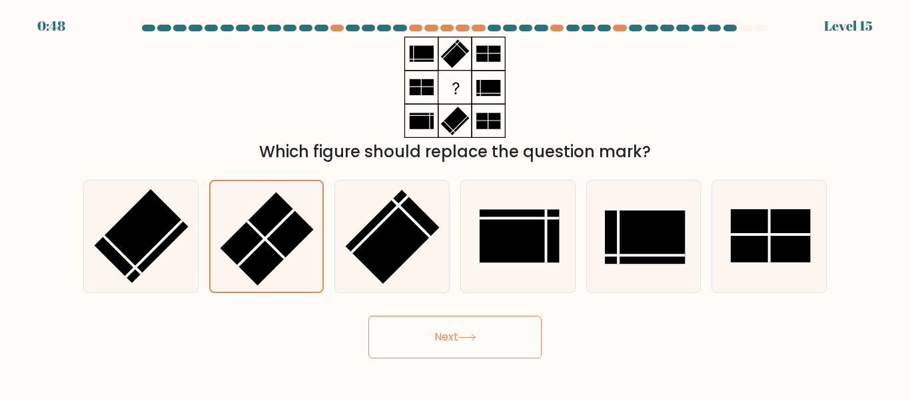
click at [430, 338] on button "Next" at bounding box center [455, 337] width 173 height 43
click at [456, 338] on button "Next" at bounding box center [455, 337] width 173 height 43
click at [437, 333] on button "Next" at bounding box center [455, 337] width 173 height 43
click at [271, 262] on rect at bounding box center [267, 239] width 93 height 93
click at [455, 203] on input "b." at bounding box center [455, 201] width 1 height 3
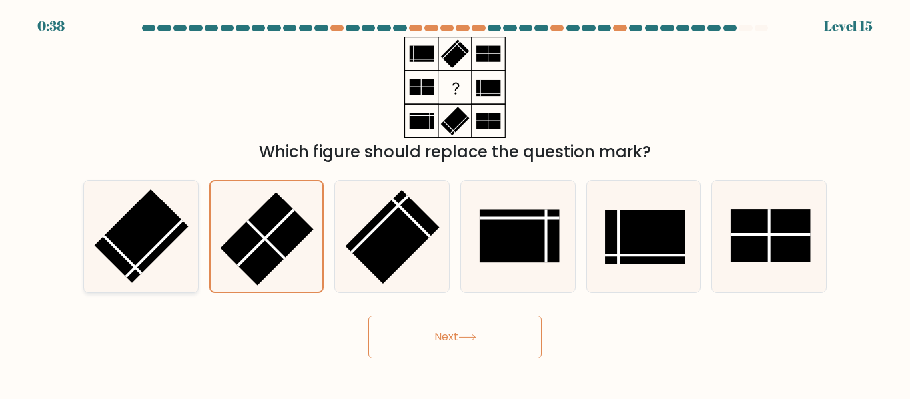
click at [158, 240] on rect at bounding box center [141, 236] width 94 height 94
click at [455, 203] on input "a." at bounding box center [455, 201] width 1 height 3
radio input "true"
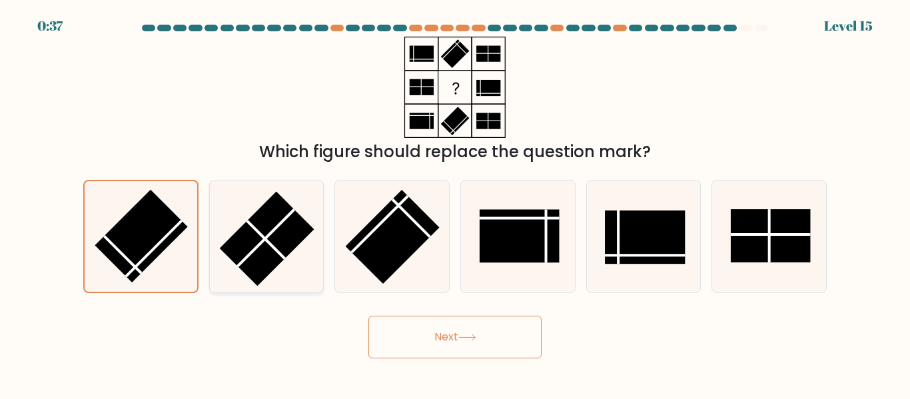
click at [251, 242] on rect at bounding box center [267, 239] width 94 height 94
click at [455, 203] on input "b." at bounding box center [455, 201] width 1 height 3
radio input "true"
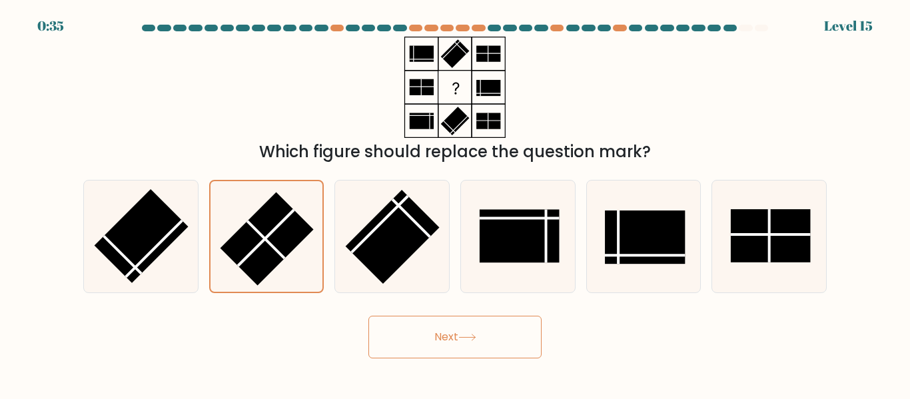
click at [438, 337] on button "Next" at bounding box center [455, 337] width 173 height 43
click at [467, 339] on icon at bounding box center [467, 337] width 18 height 7
click at [399, 248] on rect at bounding box center [393, 237] width 94 height 94
click at [455, 203] on input "c." at bounding box center [455, 201] width 1 height 3
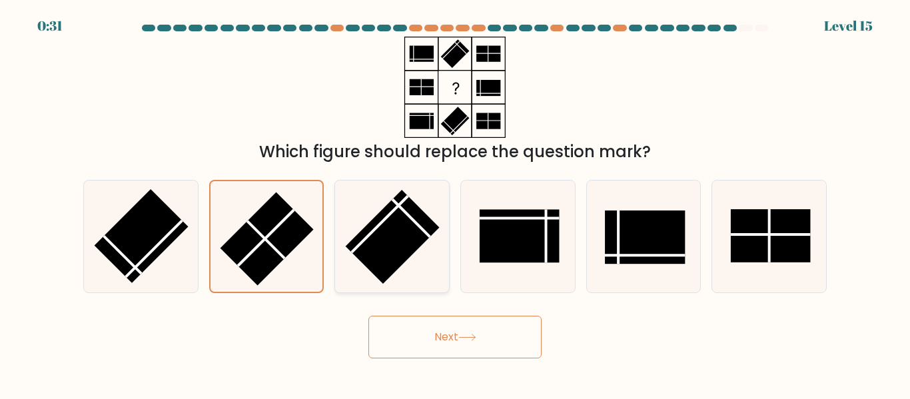
radio input "true"
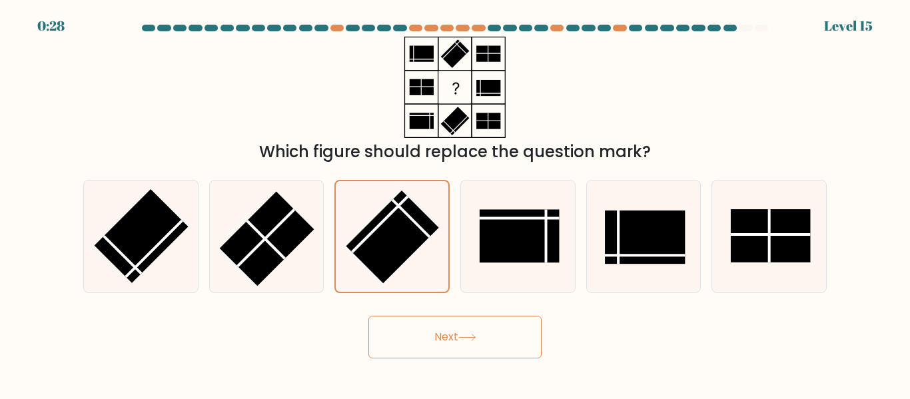
click at [425, 341] on button "Next" at bounding box center [455, 337] width 173 height 43
click at [269, 238] on rect at bounding box center [267, 239] width 94 height 94
click at [455, 203] on input "b." at bounding box center [455, 201] width 1 height 3
radio input "true"
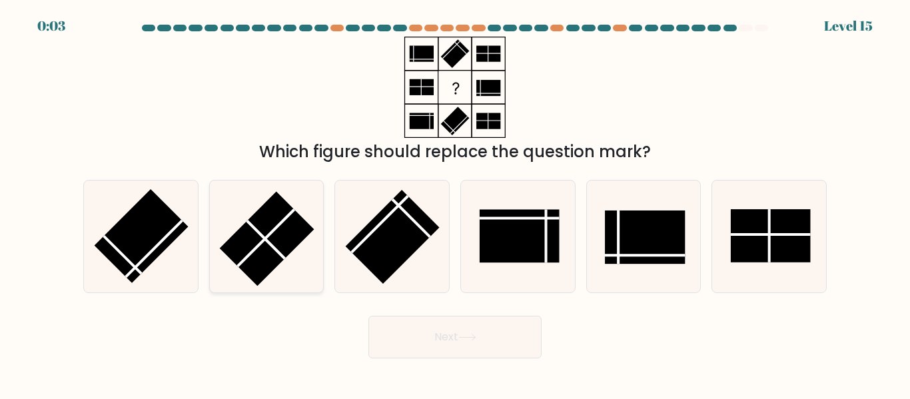
click at [278, 236] on rect at bounding box center [267, 239] width 94 height 94
click at [455, 203] on input "b." at bounding box center [455, 201] width 1 height 3
radio input "true"
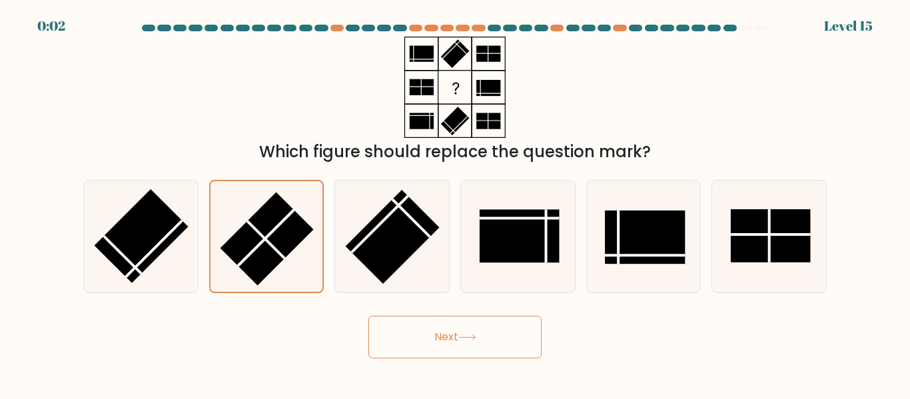
click at [468, 343] on button "Next" at bounding box center [455, 337] width 173 height 43
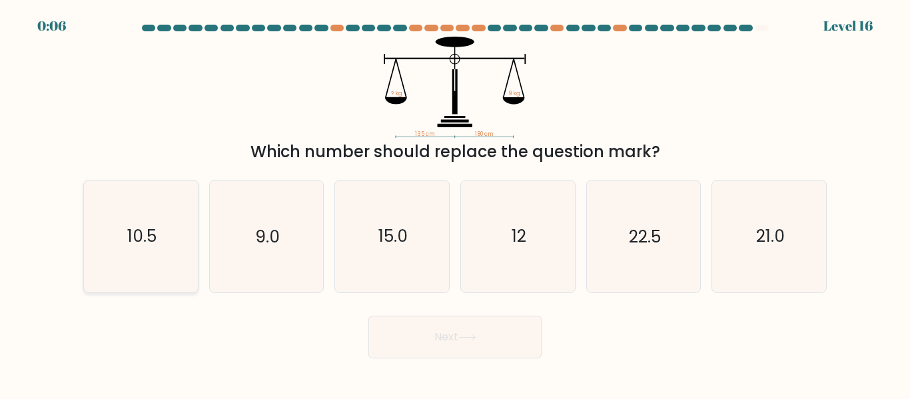
click at [129, 245] on text "10.5" at bounding box center [141, 236] width 29 height 23
click at [455, 203] on input "a. 10.5" at bounding box center [455, 201] width 1 height 3
radio input "true"
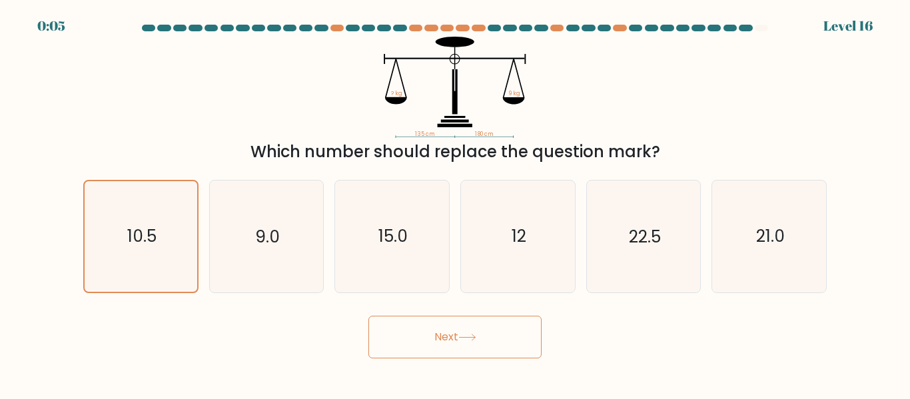
click at [458, 342] on button "Next" at bounding box center [455, 337] width 173 height 43
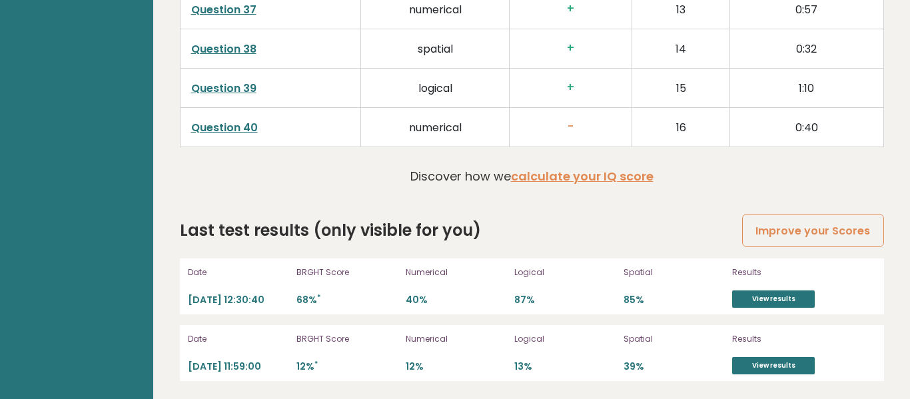
scroll to position [3593, 0]
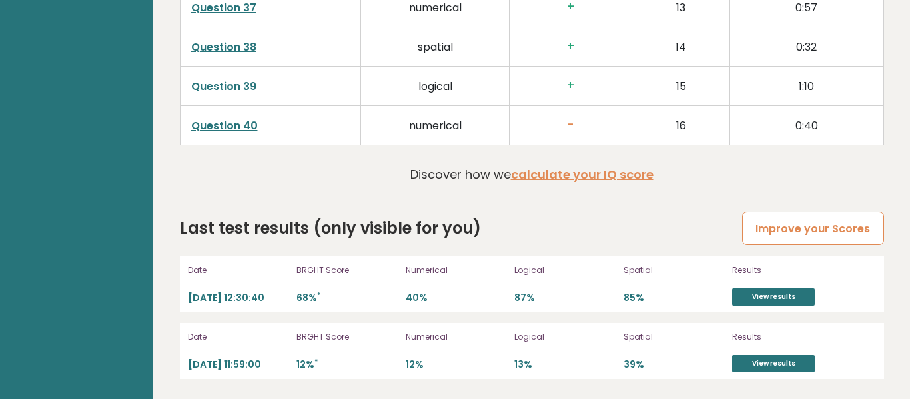
click at [833, 239] on link "Improve your Scores" at bounding box center [812, 229] width 141 height 34
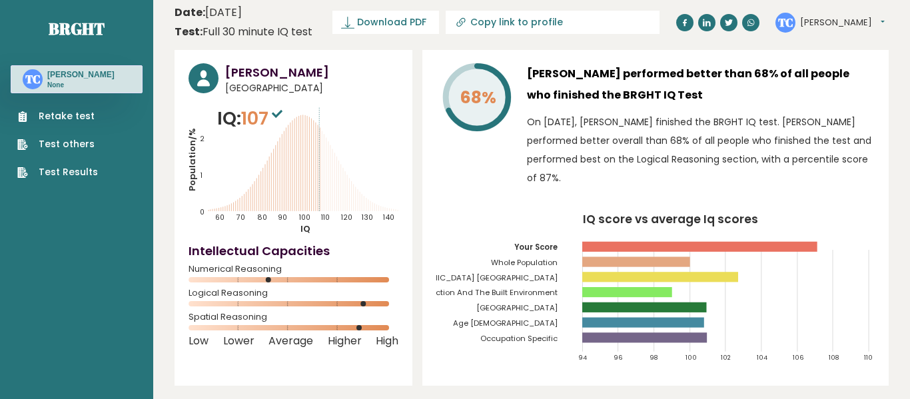
scroll to position [0, 0]
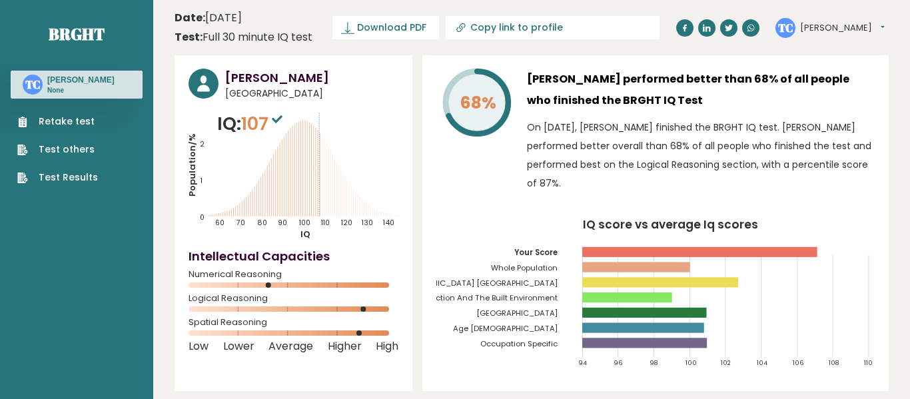
click at [819, 31] on button "[PERSON_NAME]" at bounding box center [842, 27] width 85 height 13
click at [846, 13] on header "Date: [DATE] Test: Full 30 minute IQ test Download PDF Downloading... Downloadi…" at bounding box center [532, 28] width 714 height 42
click at [808, 27] on button "[PERSON_NAME]" at bounding box center [842, 27] width 85 height 13
click at [822, 105] on link "Logout" at bounding box center [835, 104] width 68 height 19
